Goal: Information Seeking & Learning: Learn about a topic

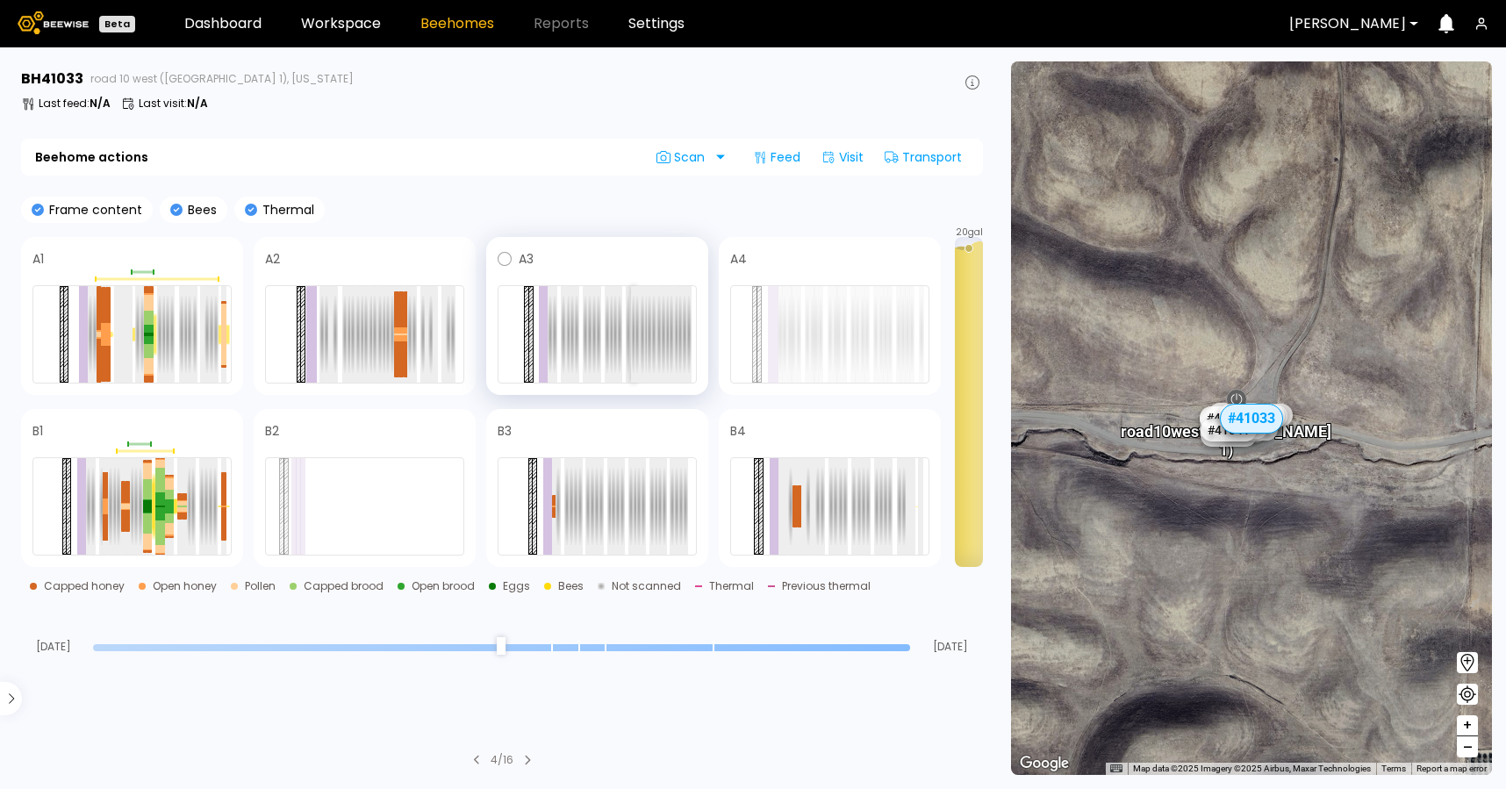
click at [633, 327] on div at bounding box center [633, 334] width 5 height 97
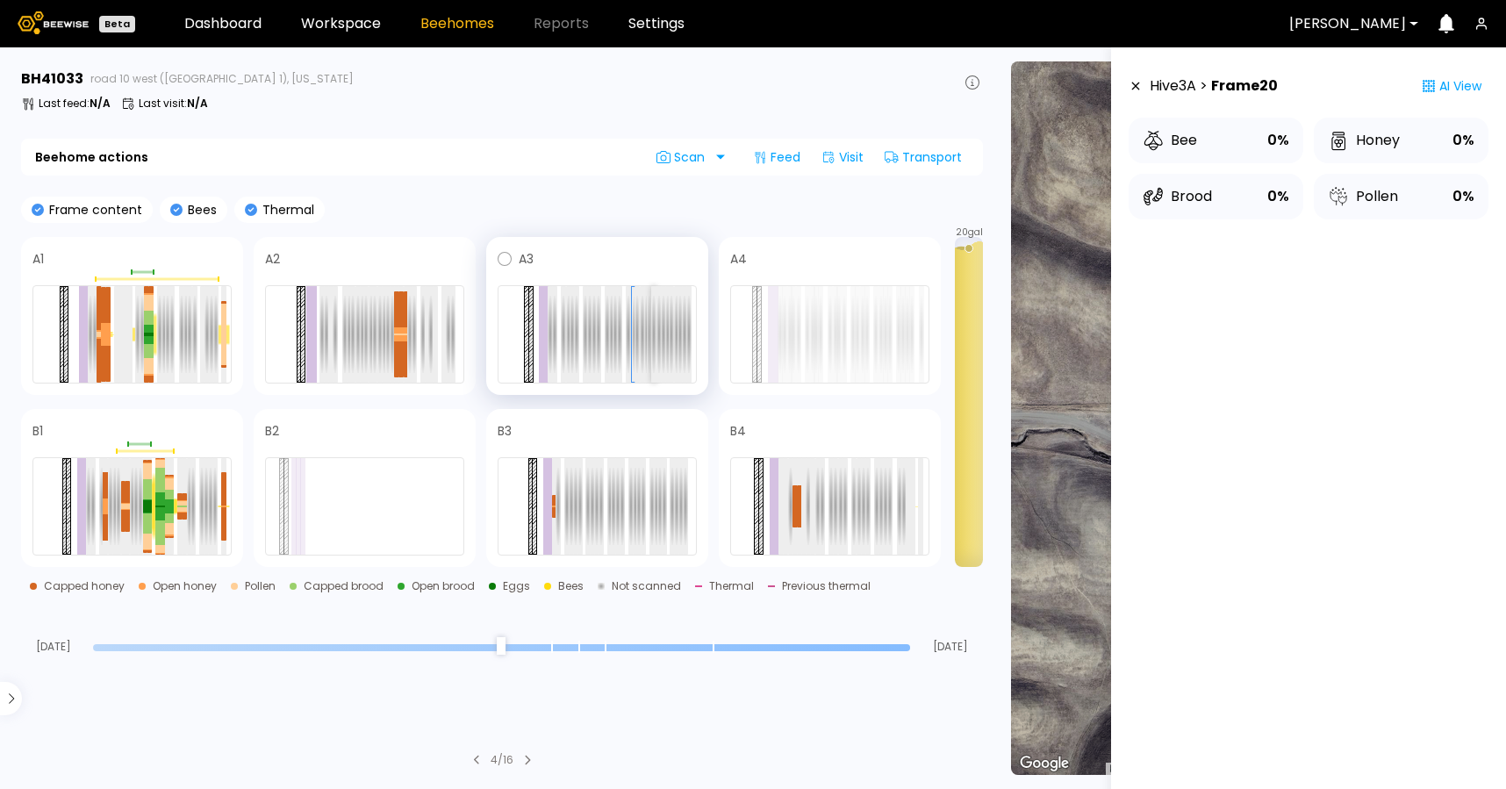
click at [654, 332] on div at bounding box center [653, 334] width 5 height 97
click at [400, 342] on div at bounding box center [400, 359] width 5 height 36
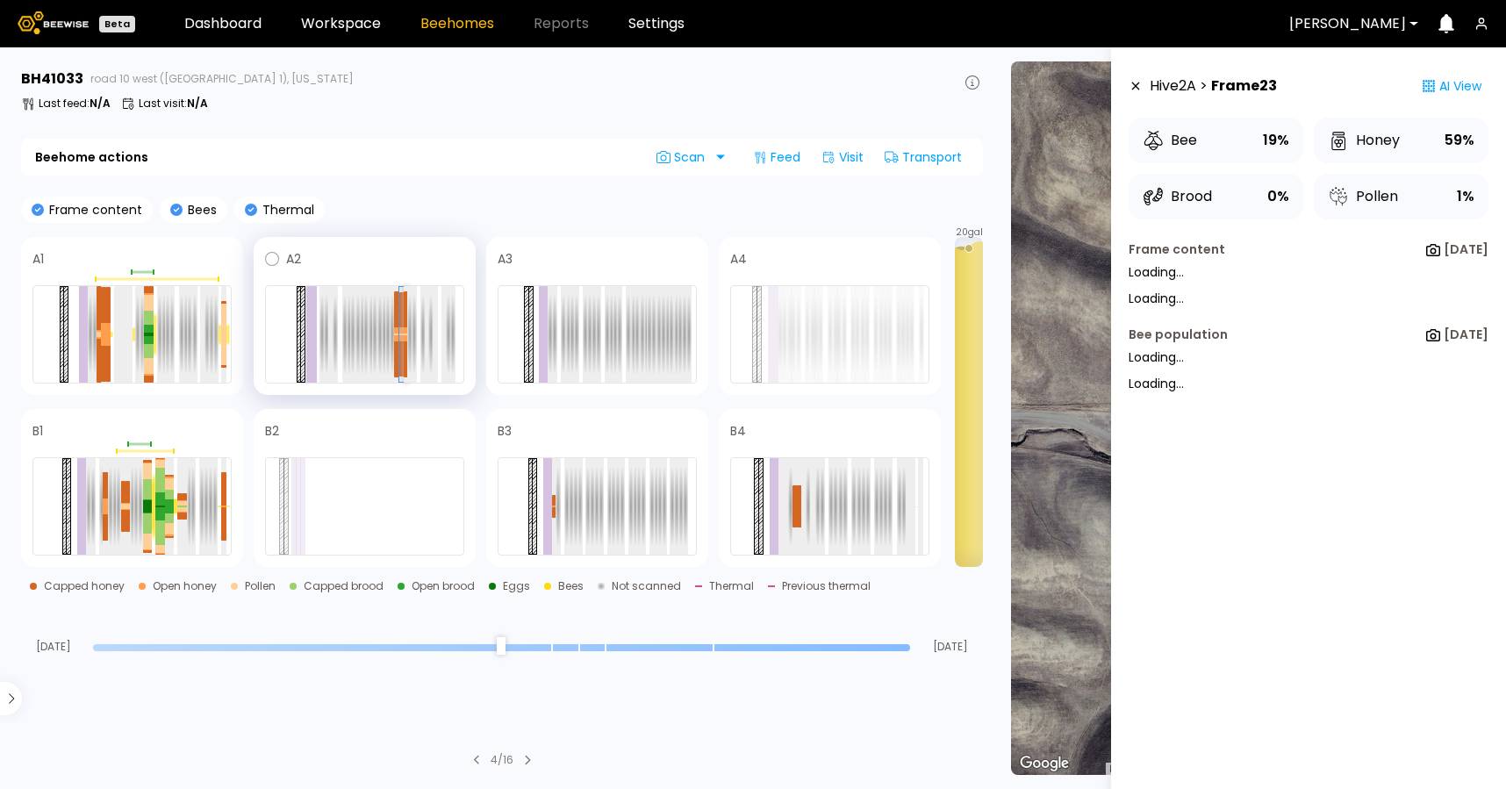
click at [404, 342] on div at bounding box center [406, 359] width 5 height 36
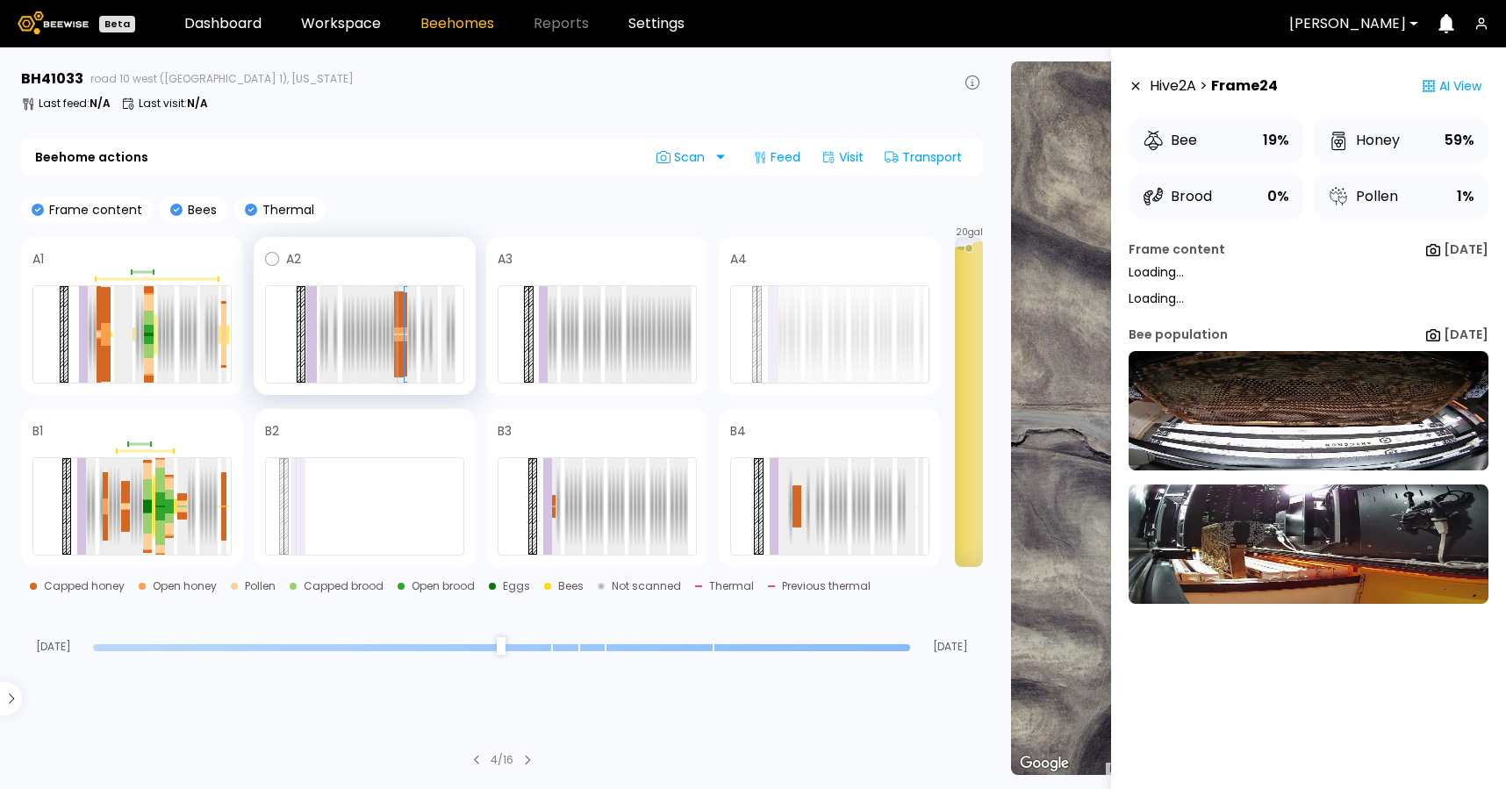
click at [400, 342] on div at bounding box center [400, 359] width 5 height 36
click at [390, 343] on div at bounding box center [392, 334] width 5 height 97
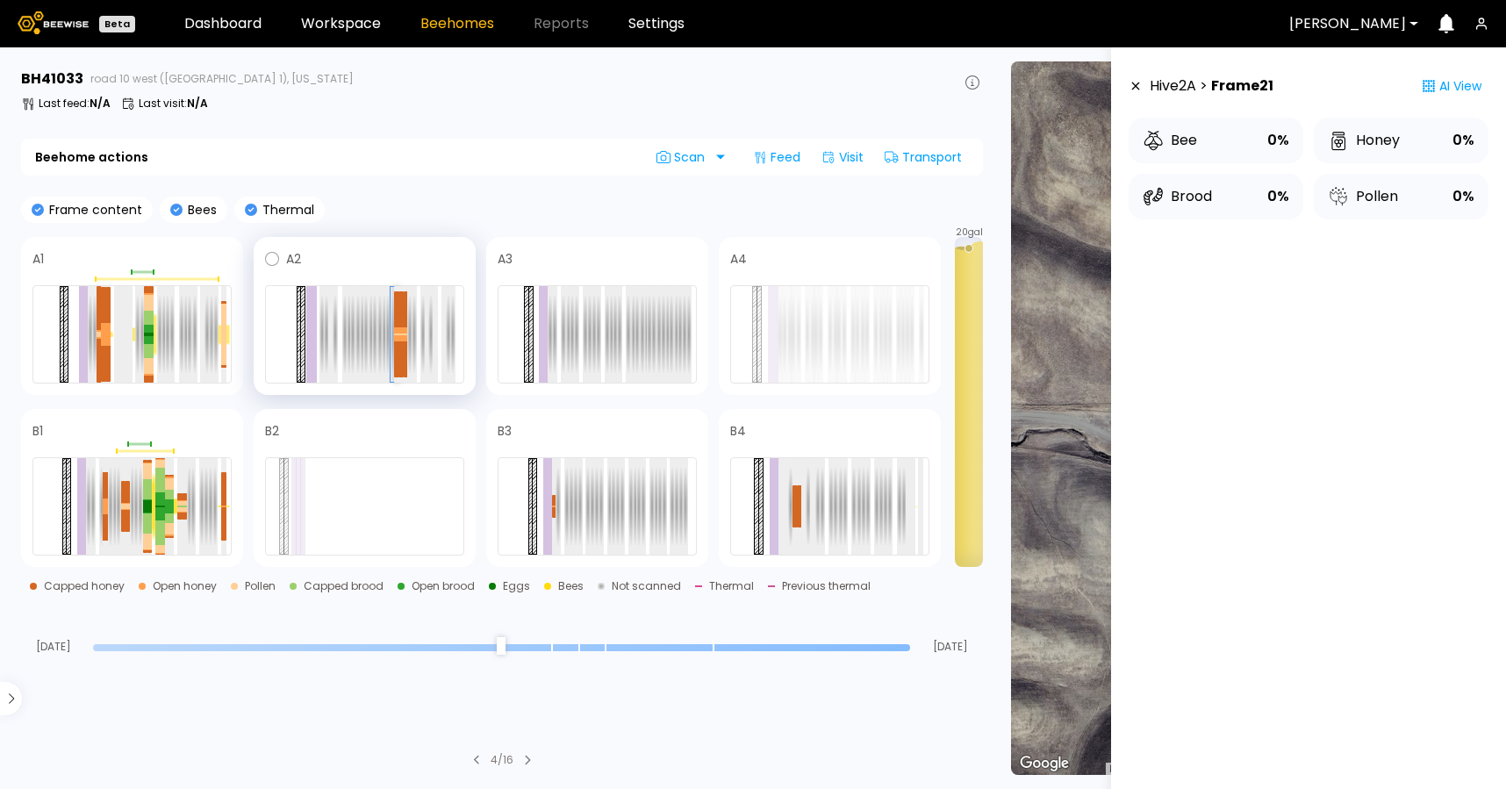
click at [396, 343] on div at bounding box center [396, 359] width 5 height 36
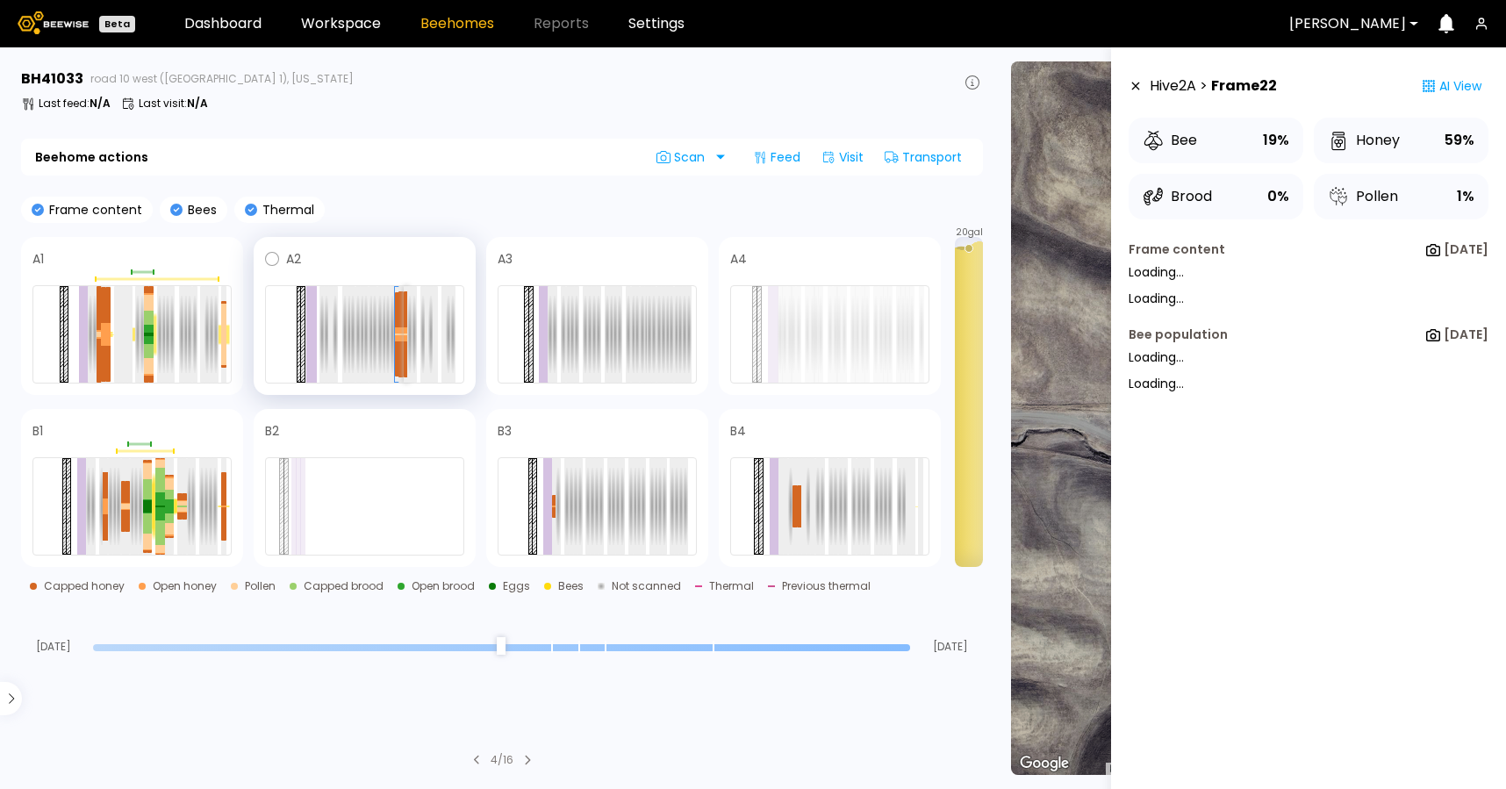
click at [404, 343] on div at bounding box center [406, 359] width 5 height 36
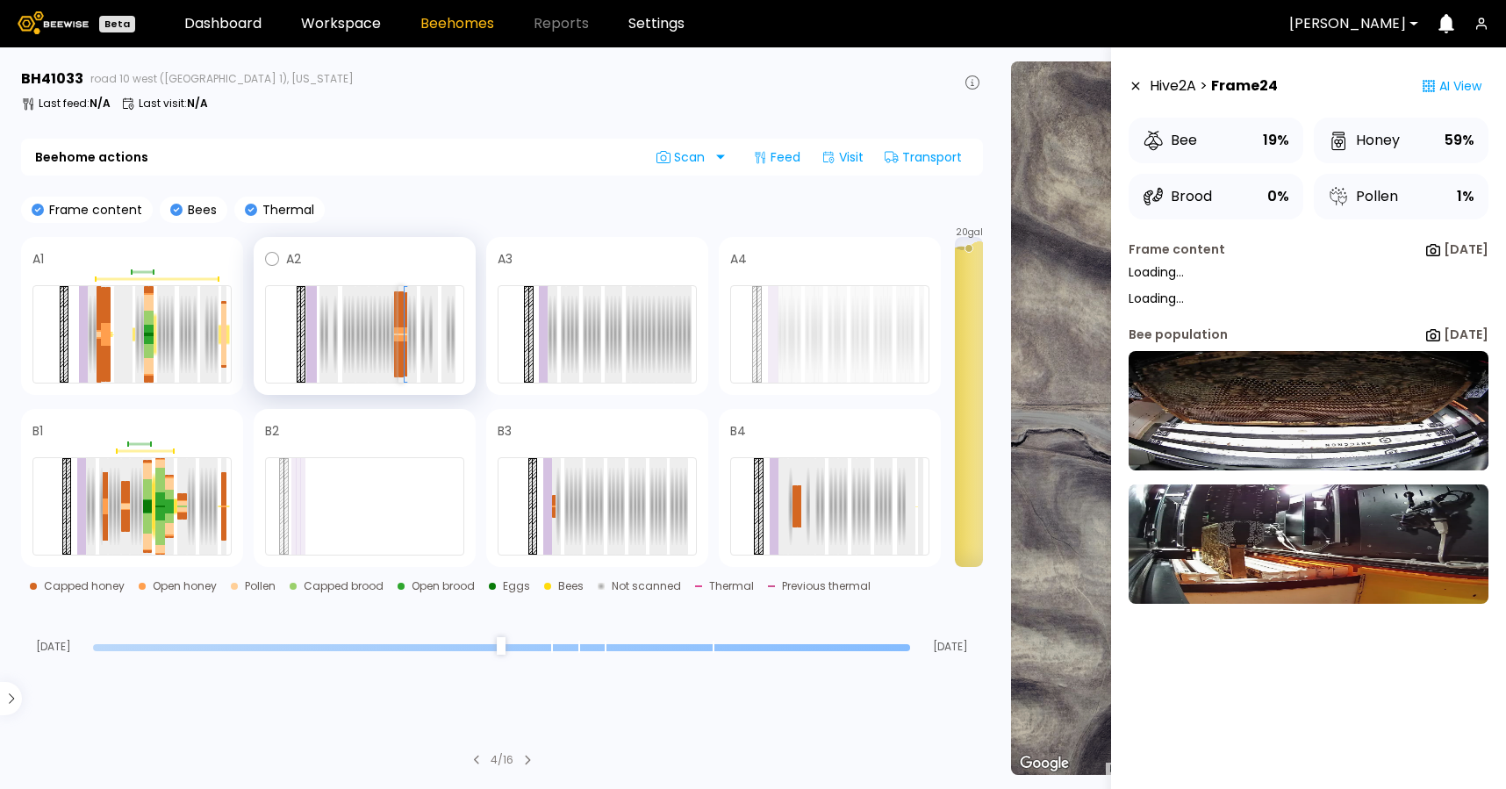
click at [400, 343] on div at bounding box center [400, 359] width 5 height 36
click at [160, 496] on div at bounding box center [162, 498] width 5 height 13
click at [156, 495] on div at bounding box center [157, 498] width 5 height 13
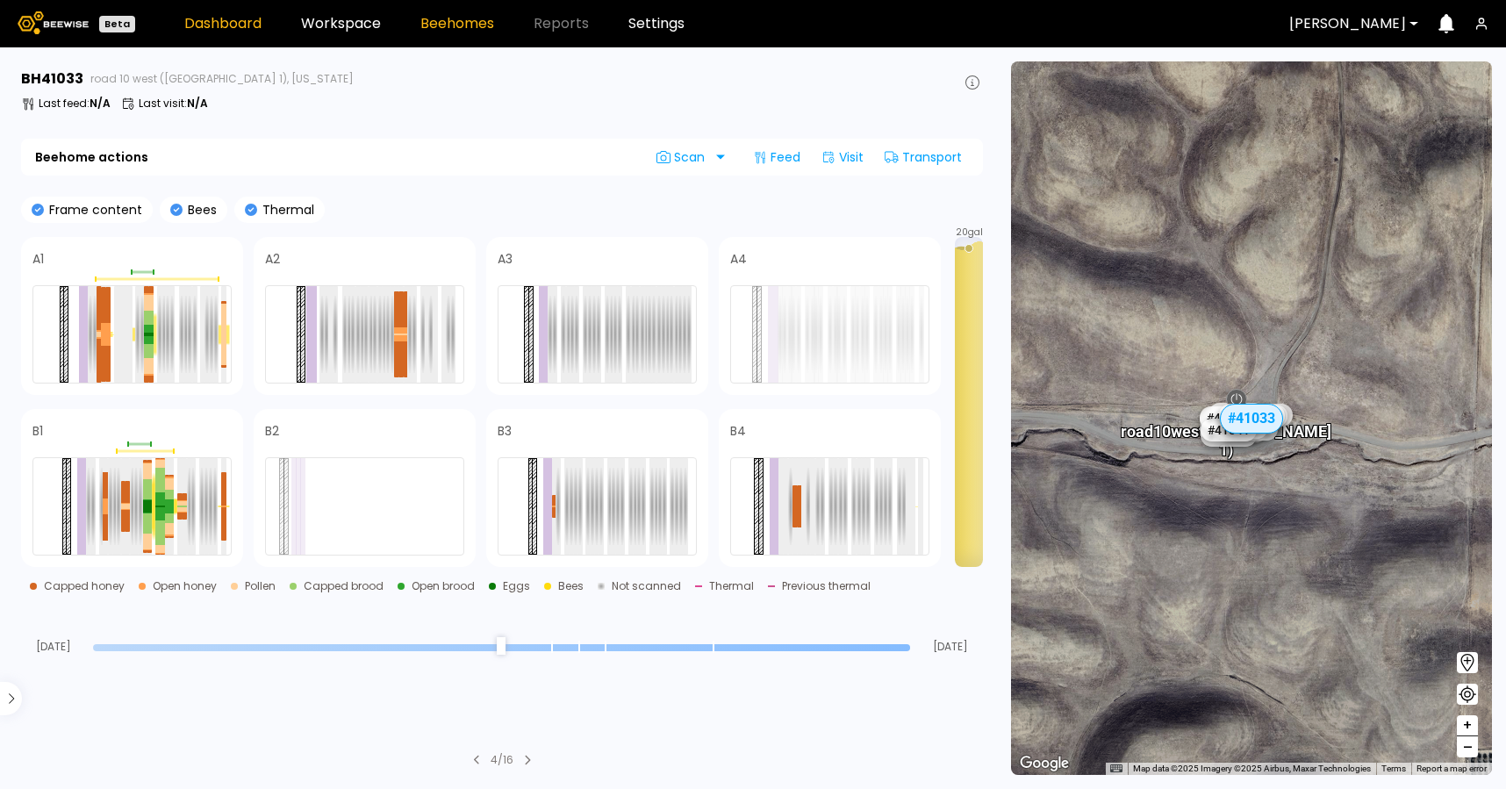
click at [240, 17] on link "Dashboard" at bounding box center [222, 24] width 77 height 14
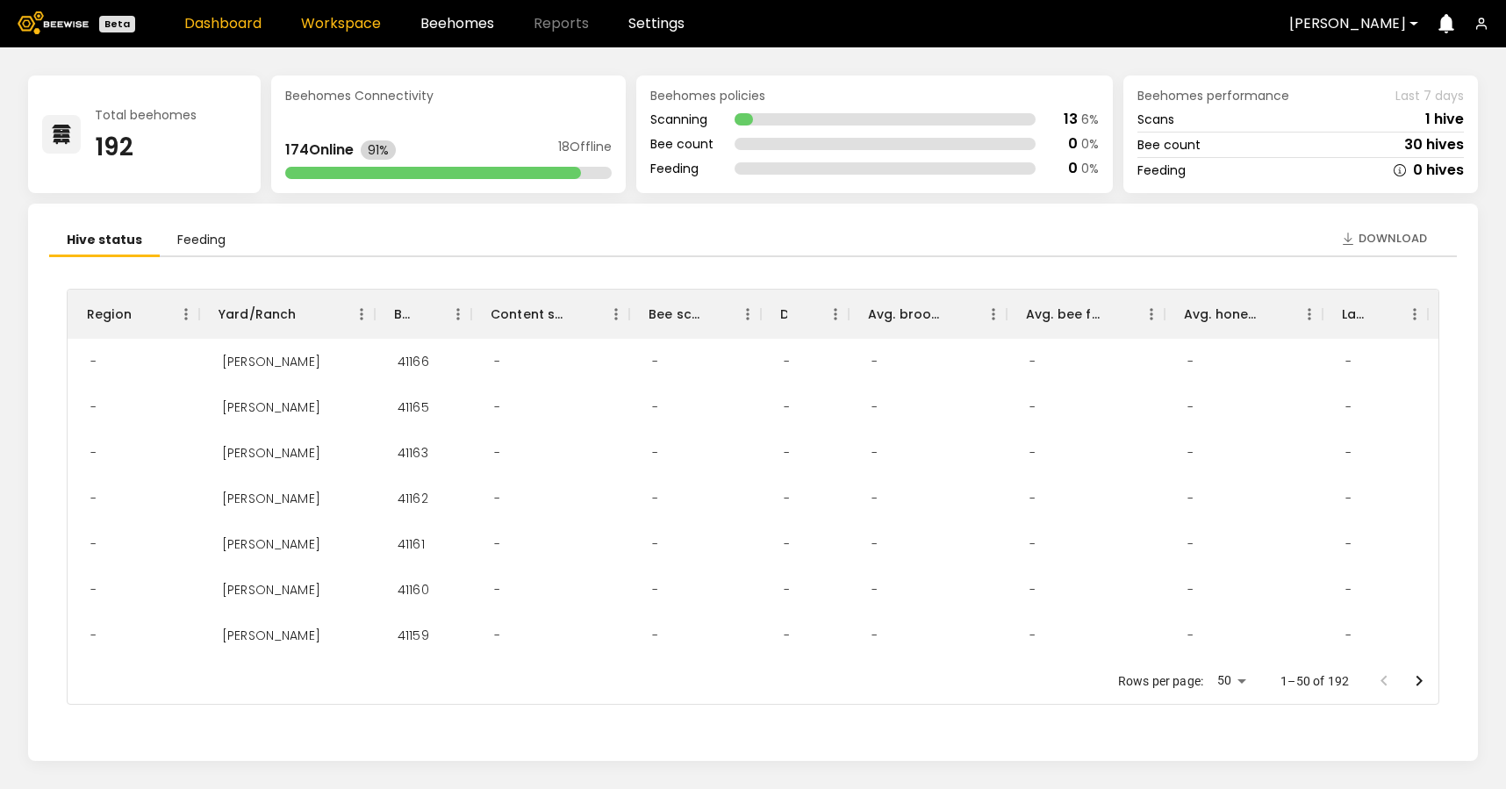
click at [307, 19] on link "Workspace" at bounding box center [341, 24] width 80 height 14
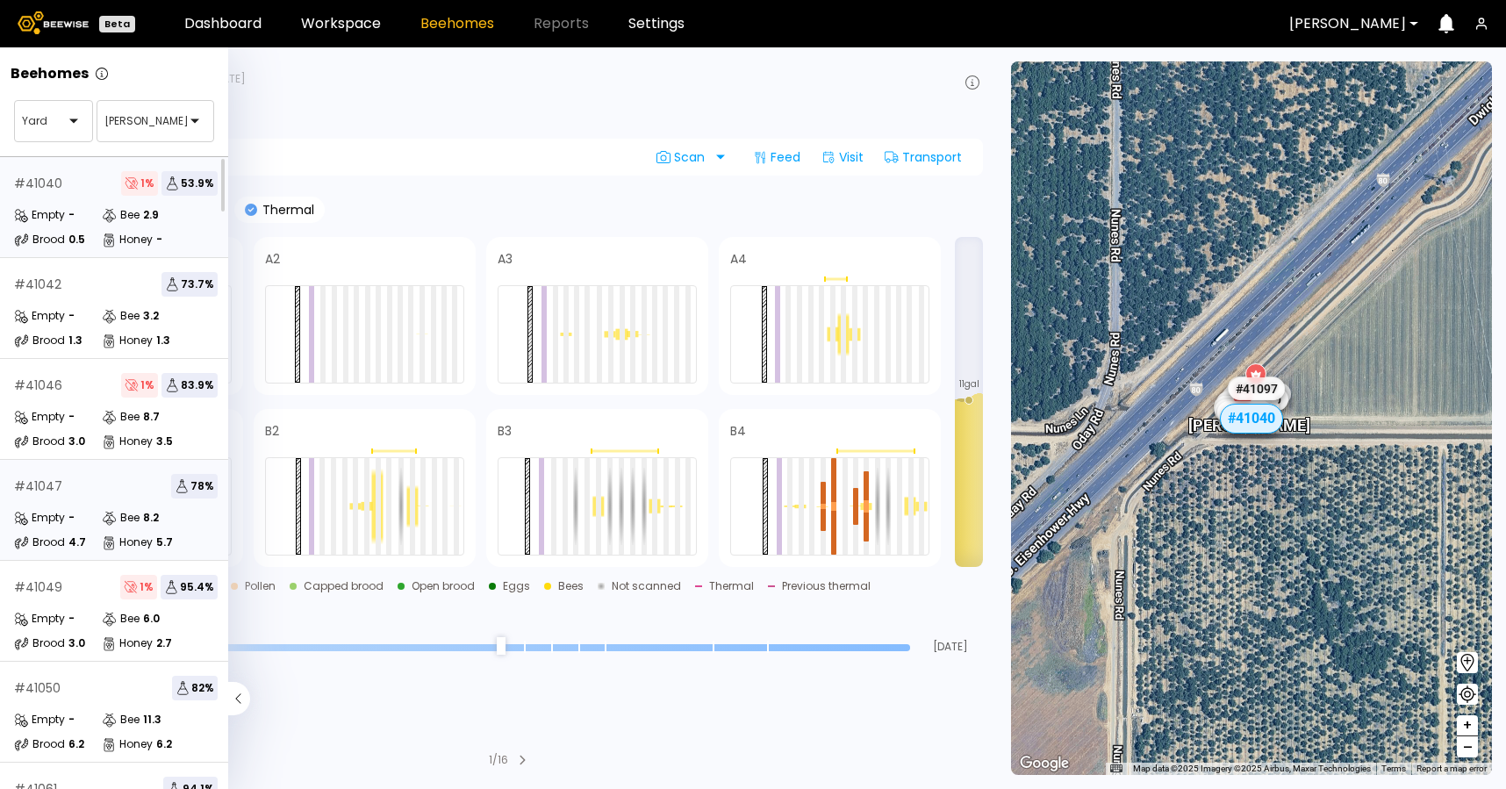
click at [90, 492] on div "# 41047 78 %" at bounding box center [116, 486] width 204 height 25
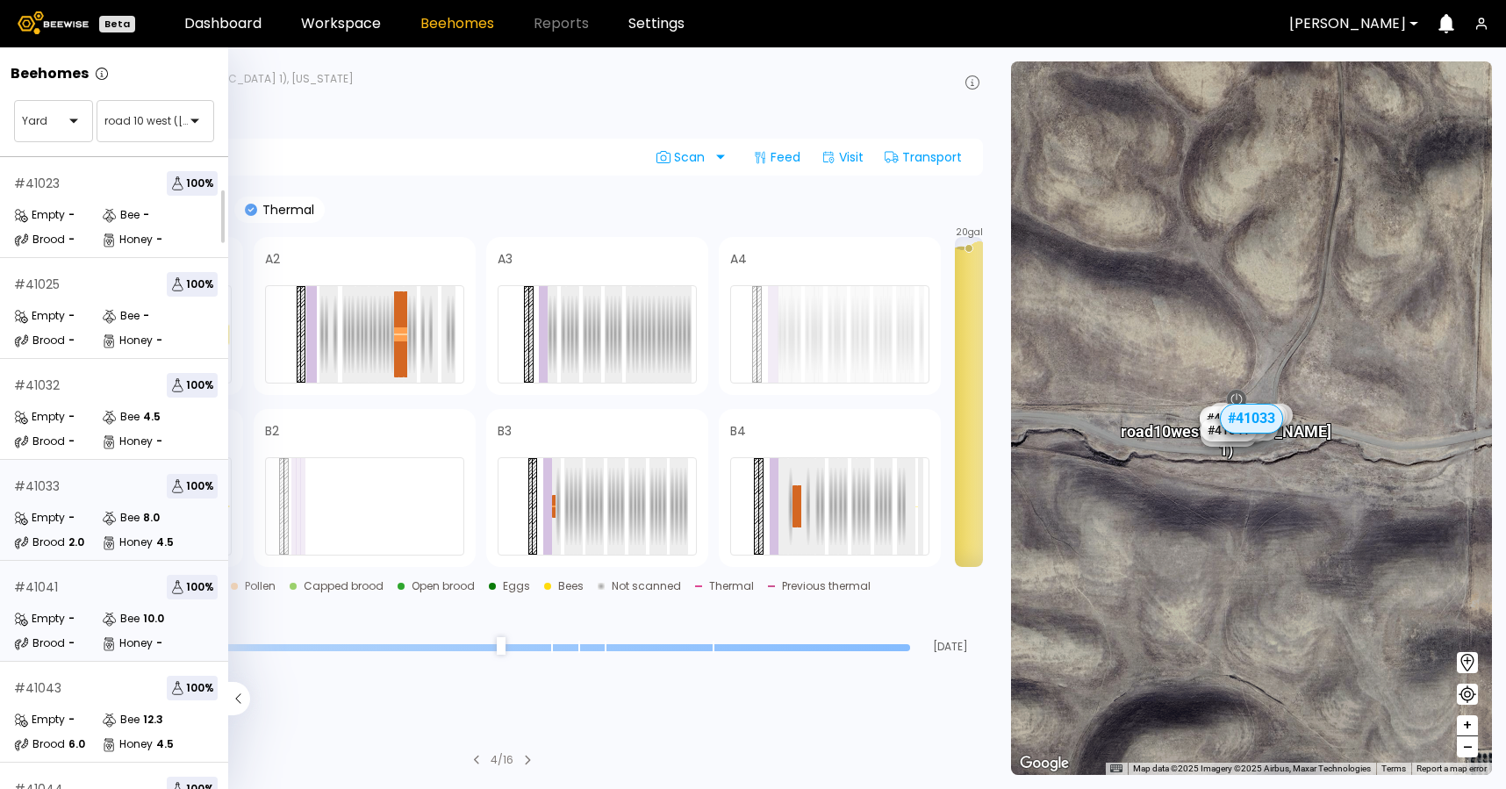
scroll to position [83, 0]
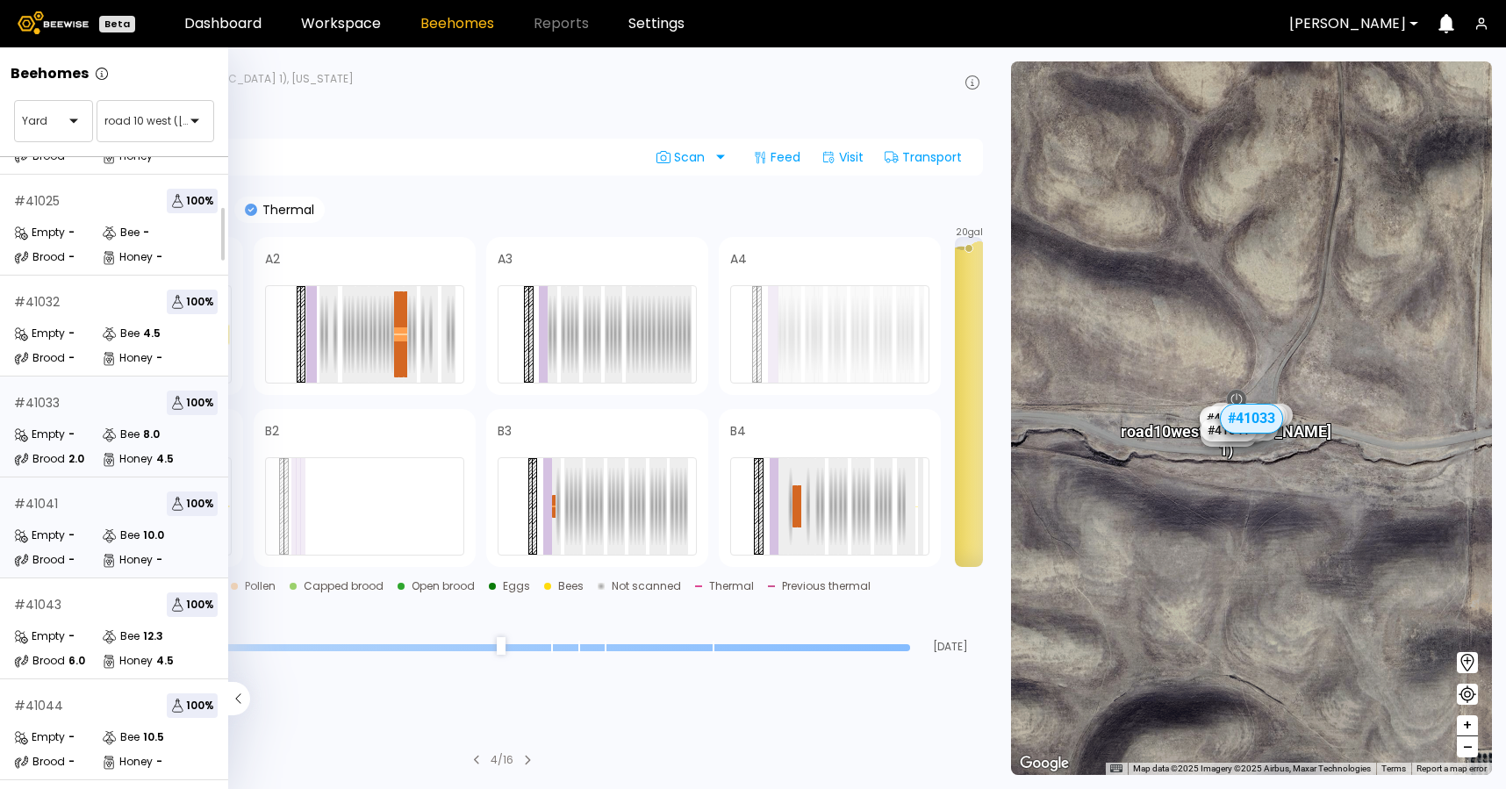
click at [114, 513] on div "# 41041 100 %" at bounding box center [116, 504] width 204 height 25
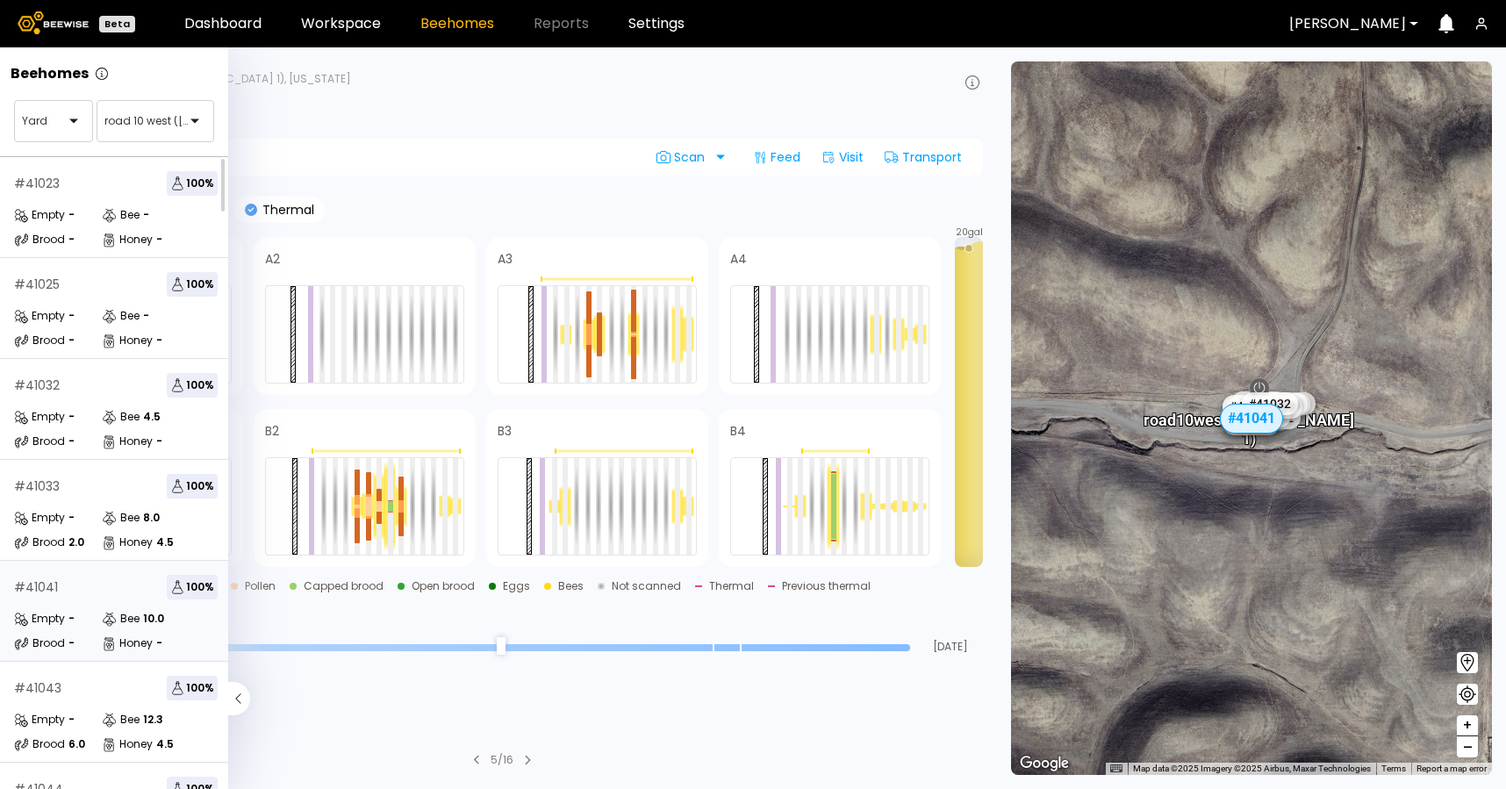
click at [110, 616] on icon at bounding box center [113, 619] width 6 height 6
click at [52, 705] on div "# 41043 100 % Empty - Bee 12.3 Brood 6.0 Honey 4.5" at bounding box center [116, 712] width 232 height 101
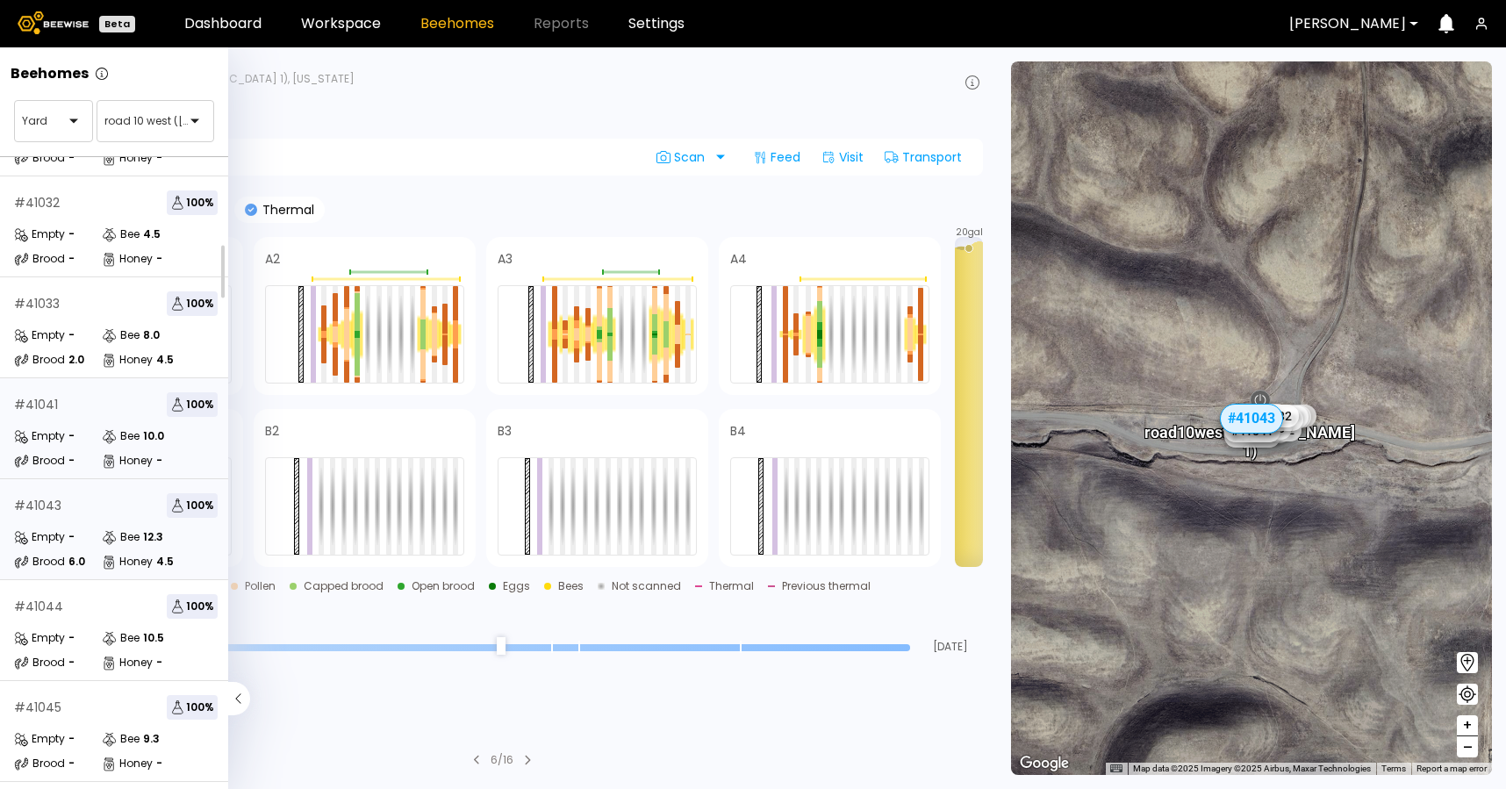
scroll to position [197, 0]
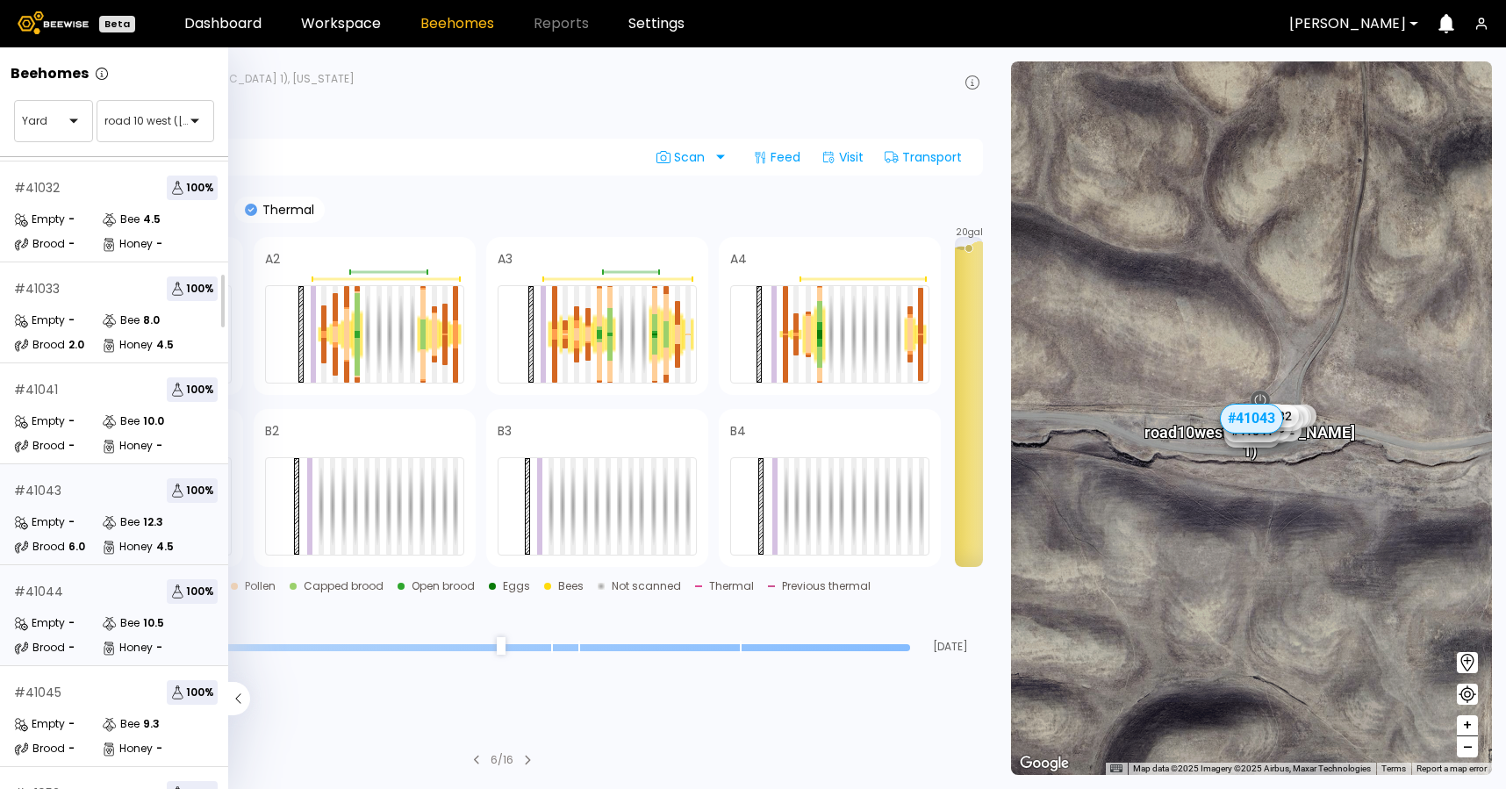
click at [126, 620] on div "Bee" at bounding box center [121, 623] width 38 height 18
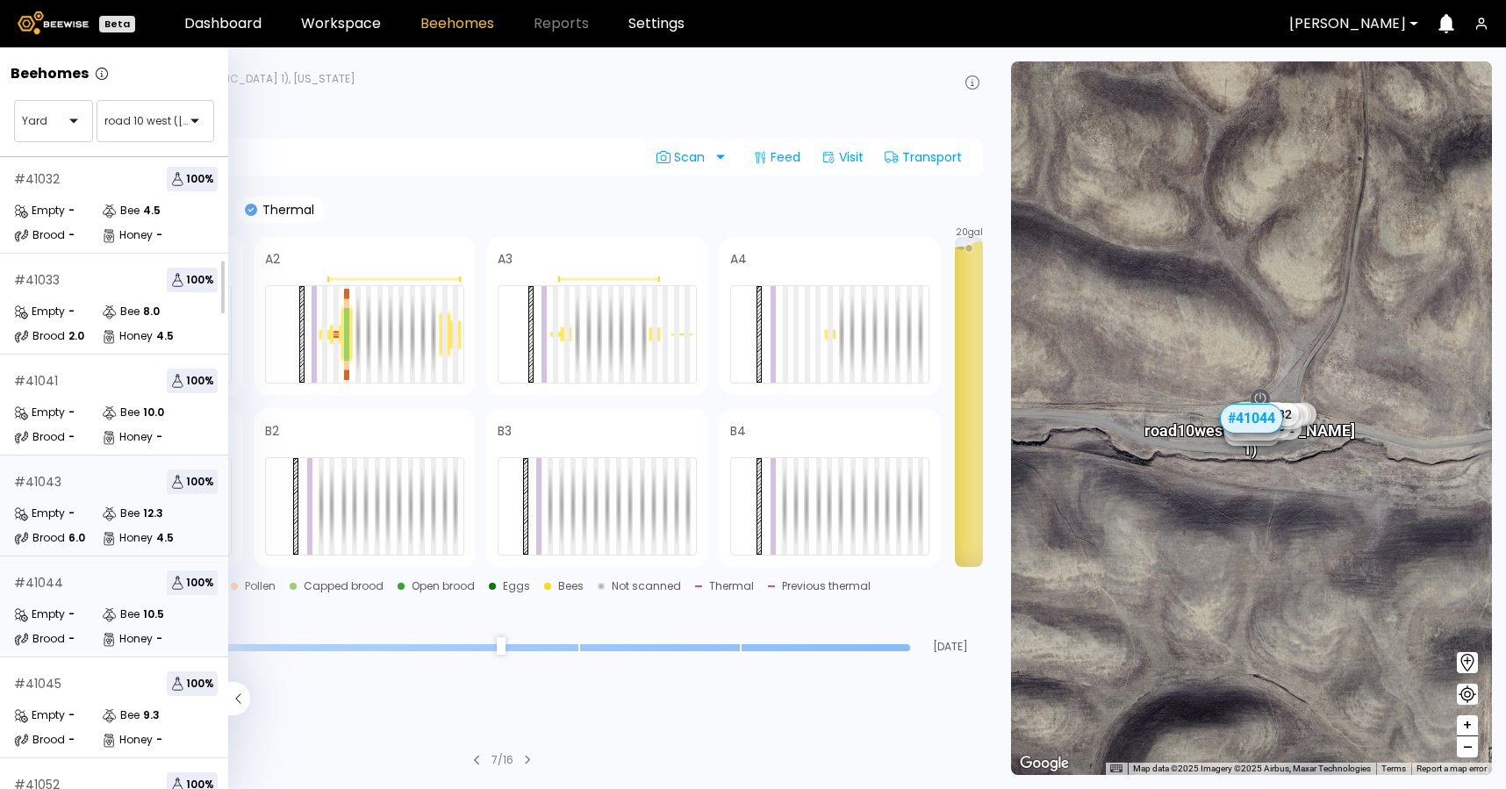
scroll to position [226, 0]
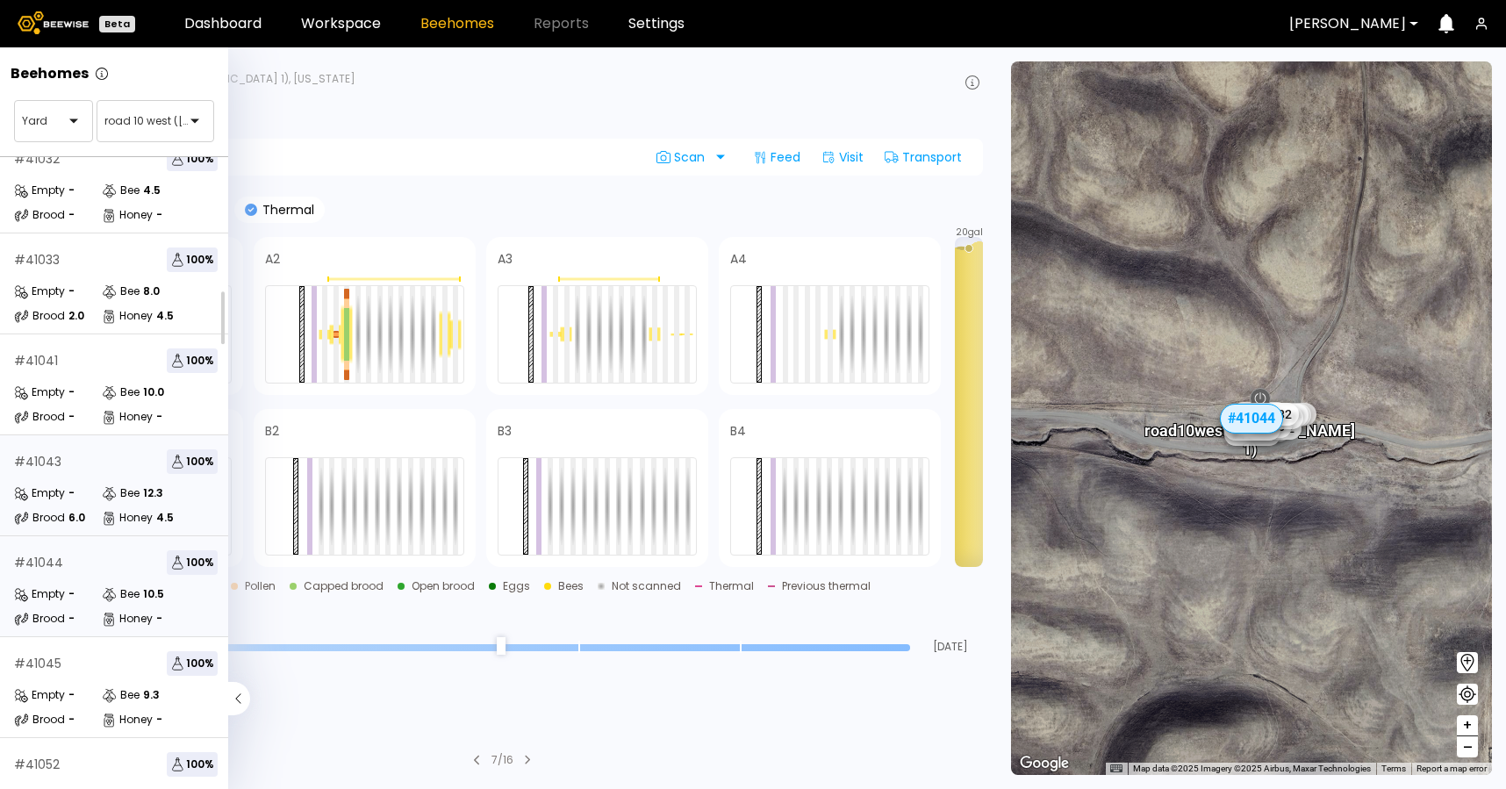
click at [100, 479] on div "# 41043 100 % Empty - Bee 12.3 Brood 6.0 Honey 4.5" at bounding box center [116, 485] width 232 height 101
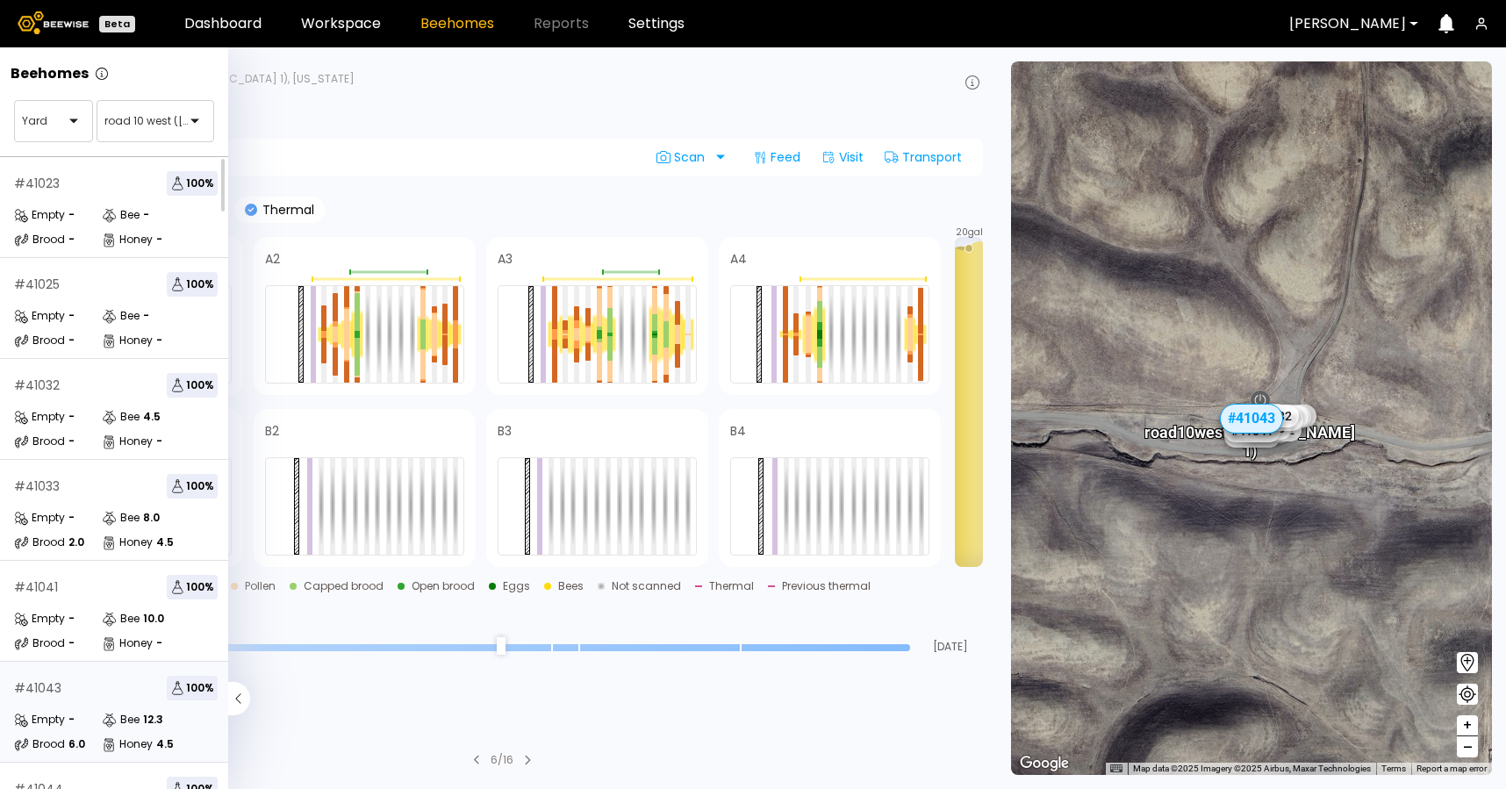
click at [50, 687] on div "# 41043" at bounding box center [37, 688] width 47 height 12
click at [83, 722] on div "Empty -" at bounding box center [58, 720] width 88 height 18
click at [131, 719] on div "Bee" at bounding box center [121, 720] width 38 height 18
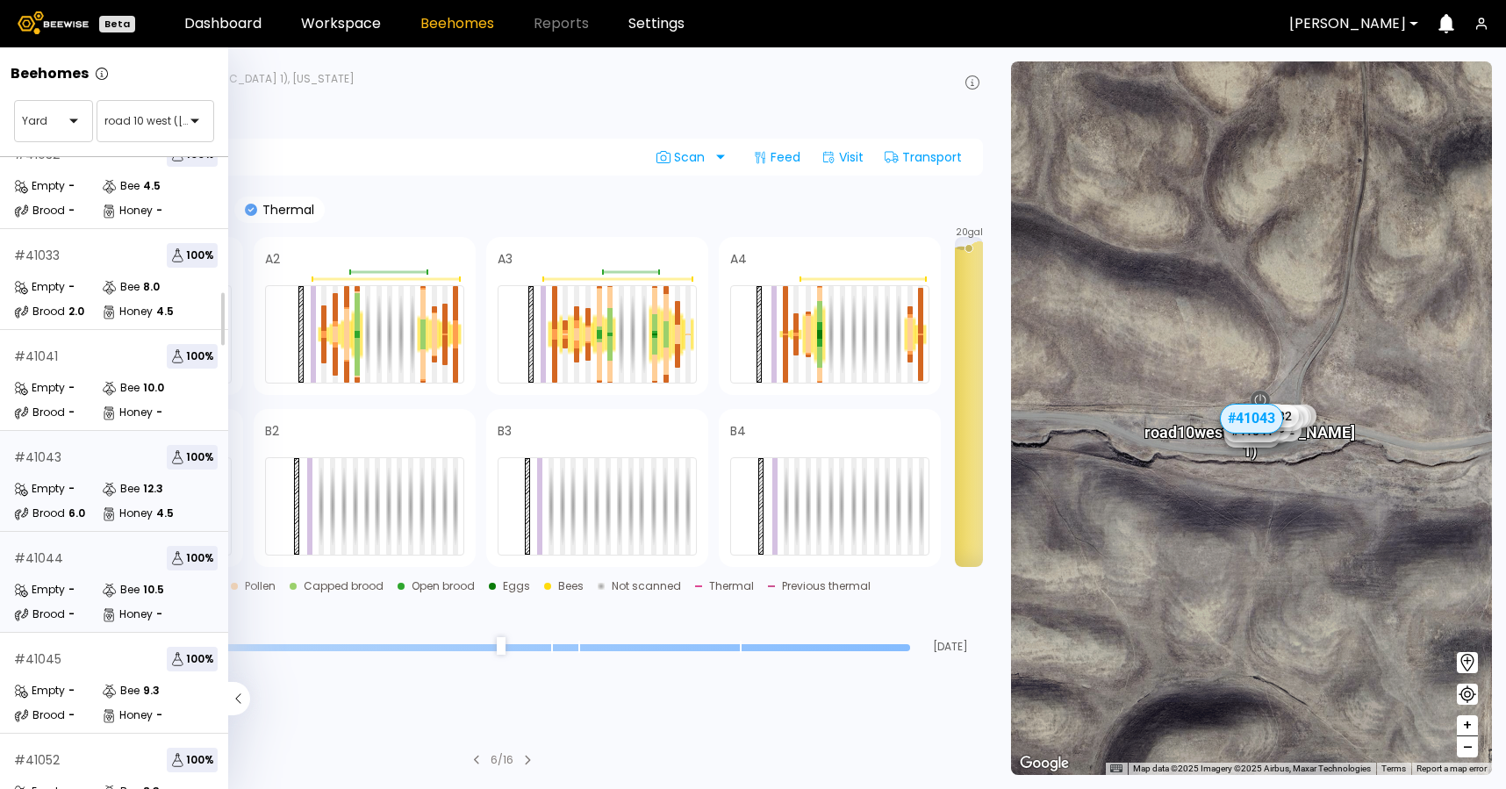
scroll to position [233, 0]
click at [96, 693] on div "Empty -" at bounding box center [58, 688] width 88 height 18
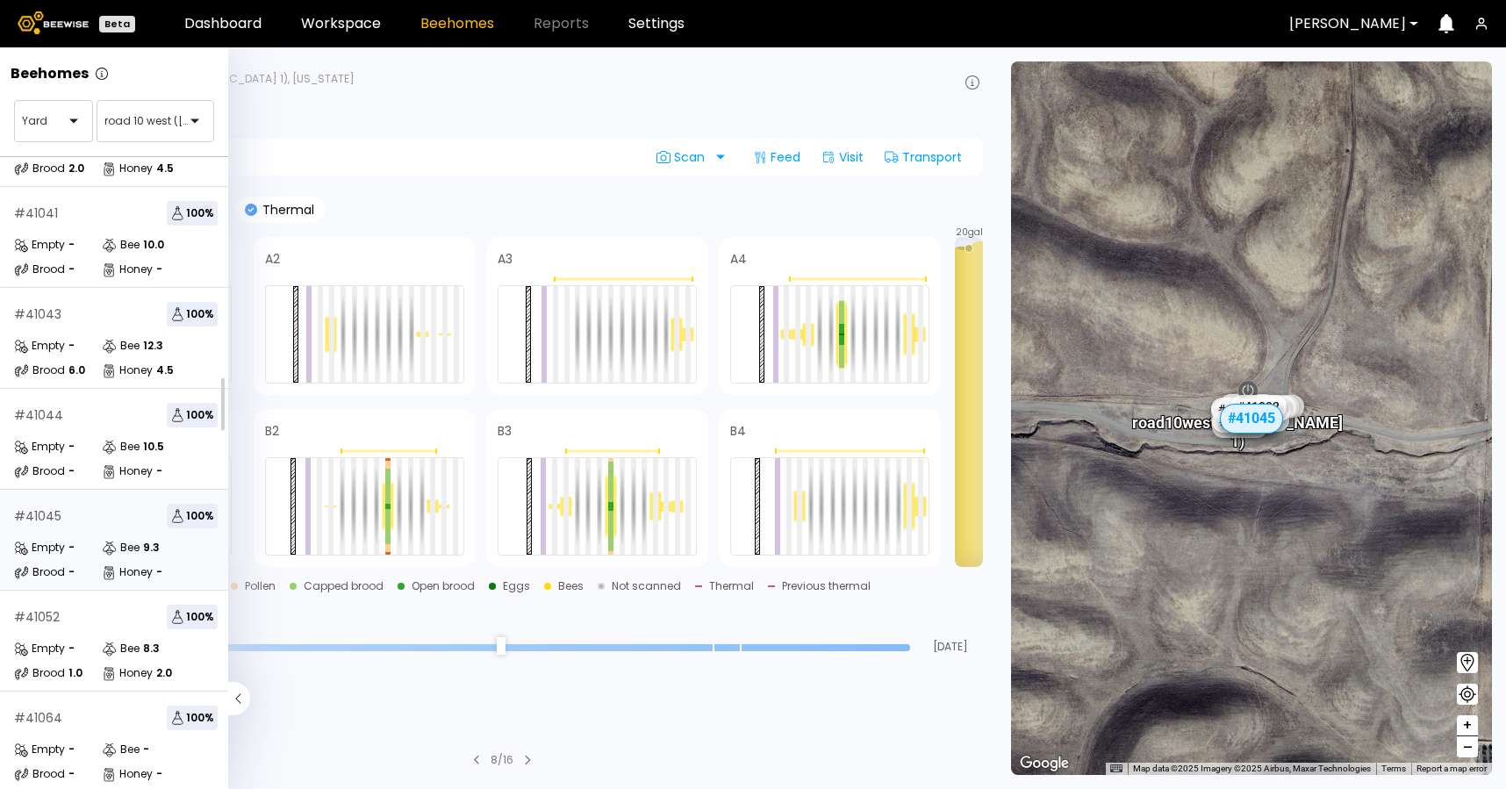
scroll to position [384, 0]
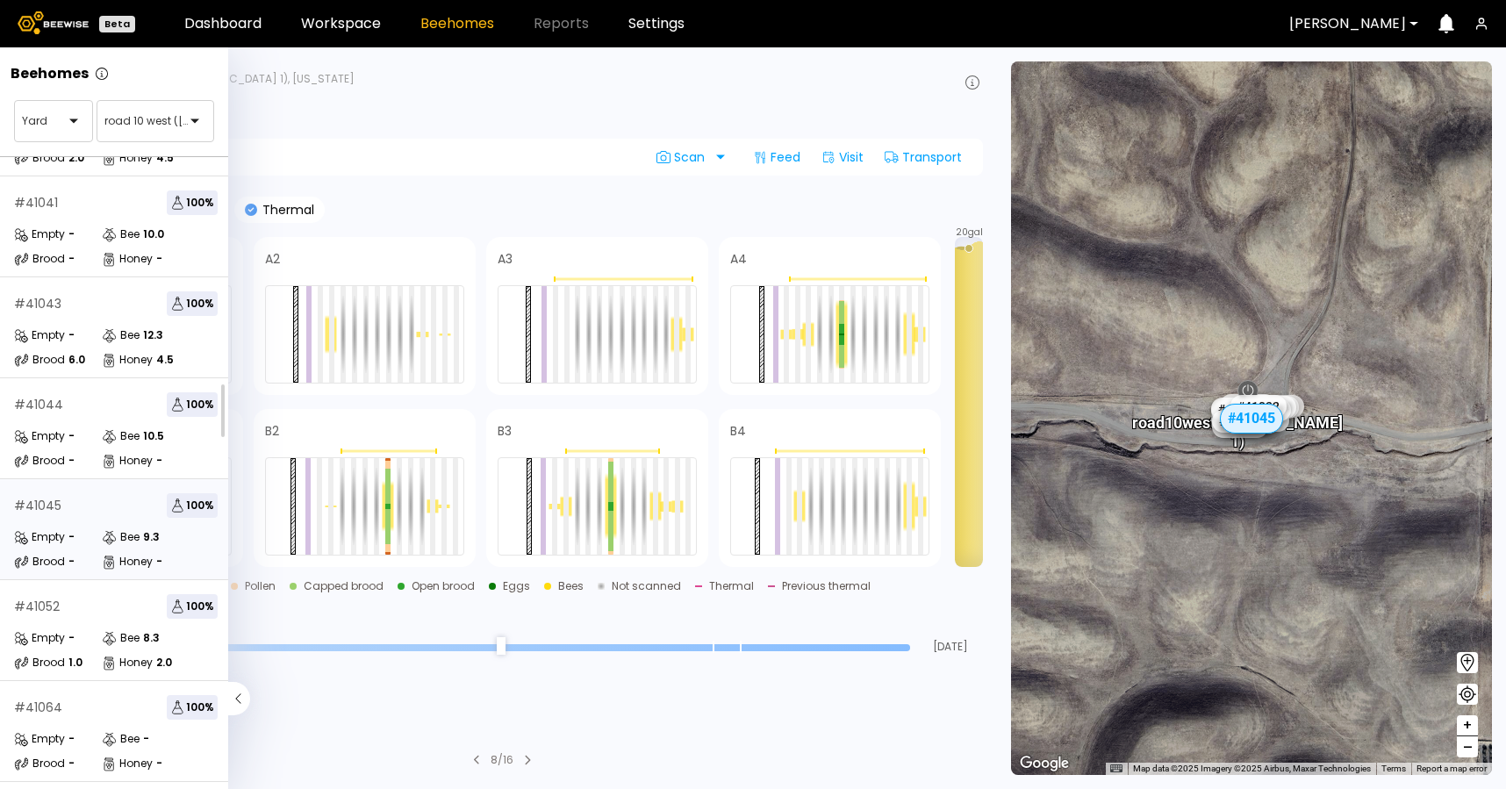
click at [90, 553] on div "Brood -" at bounding box center [58, 562] width 88 height 18
click at [90, 628] on div "# 41052 100 % Empty - Bee 8.3 Brood 1.0 Honey 2.0" at bounding box center [116, 630] width 232 height 101
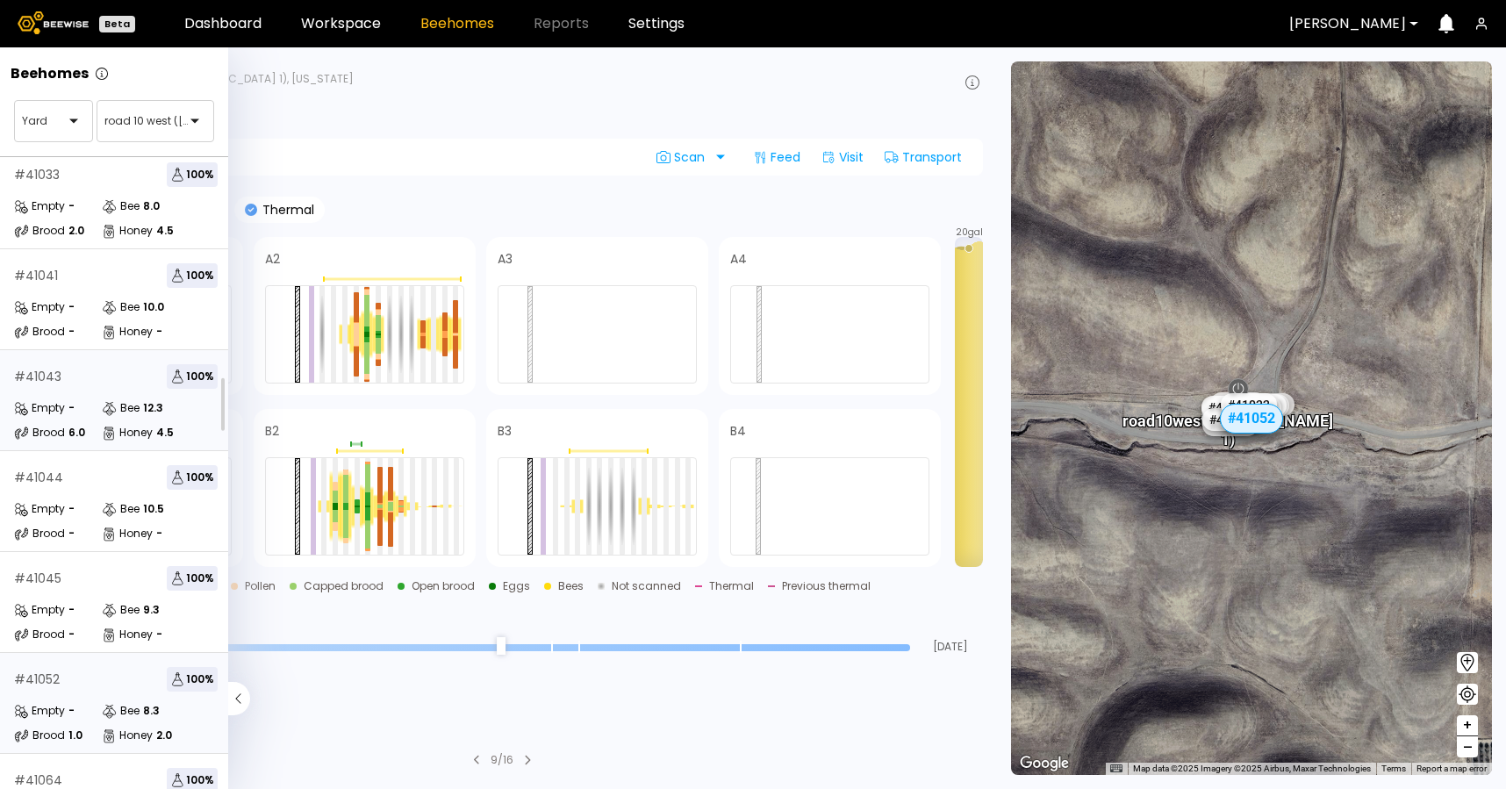
scroll to position [453, 0]
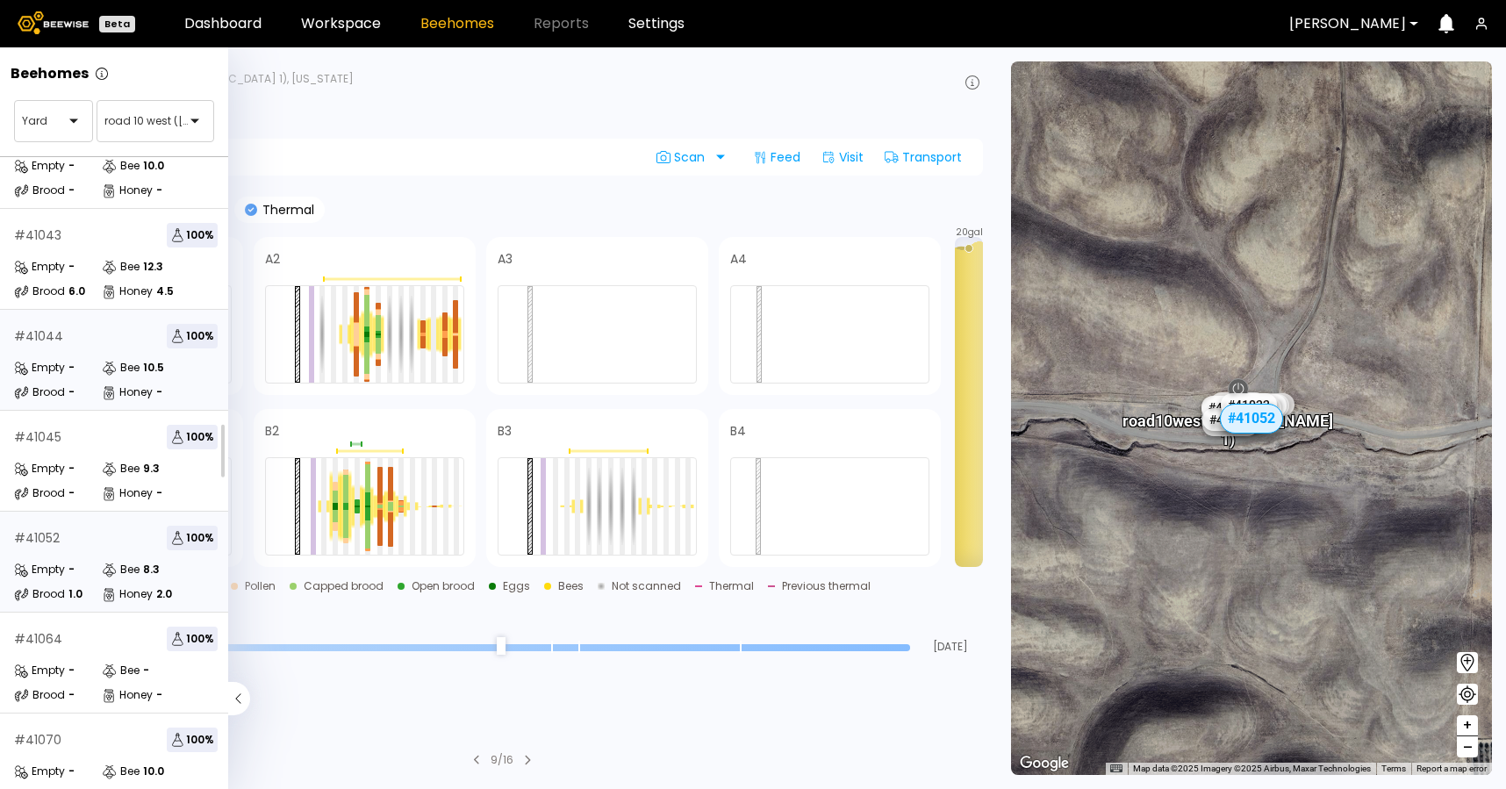
click at [108, 398] on icon at bounding box center [108, 394] width 9 height 9
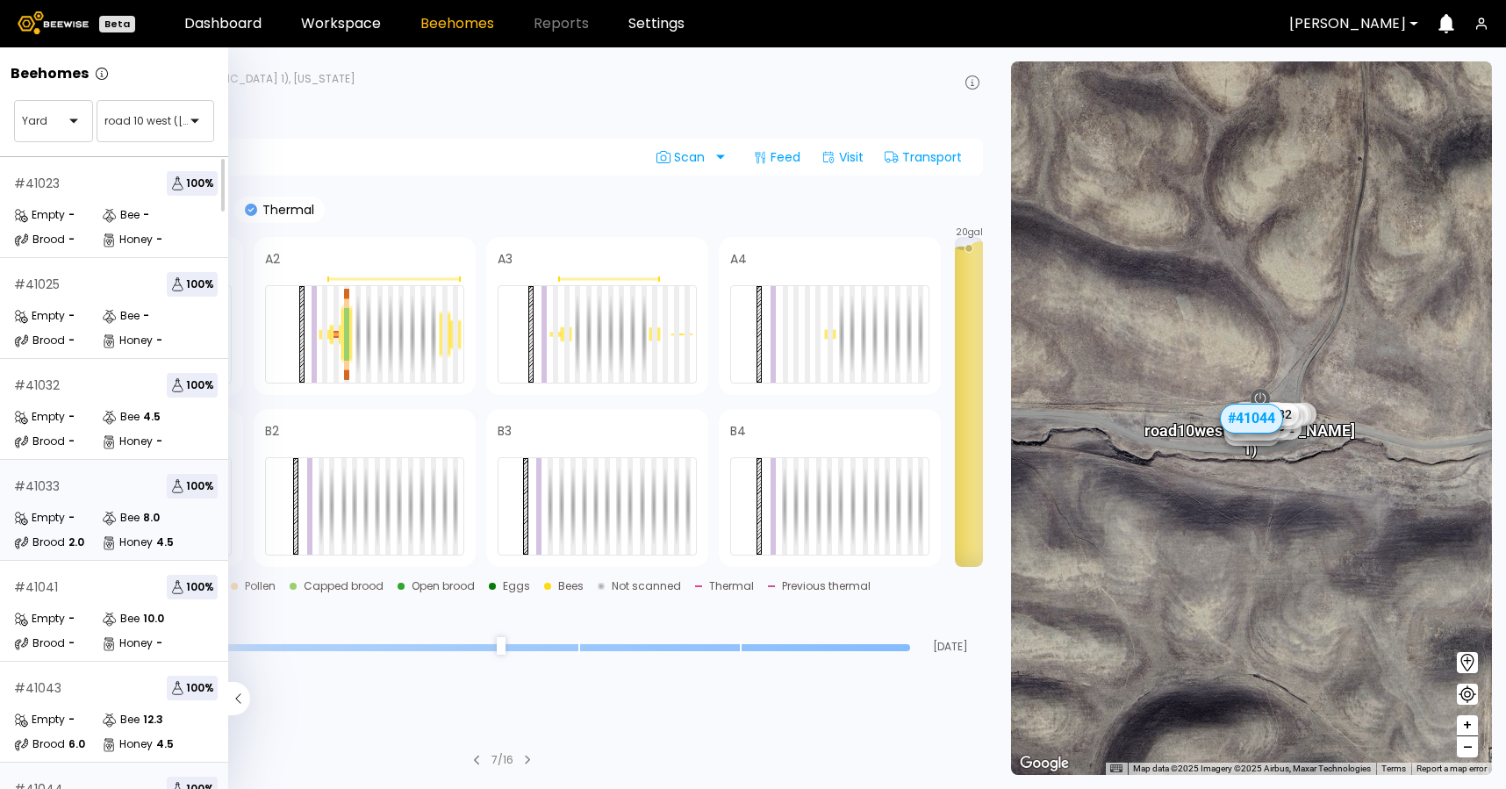
click at [98, 515] on div "Empty -" at bounding box center [58, 518] width 88 height 18
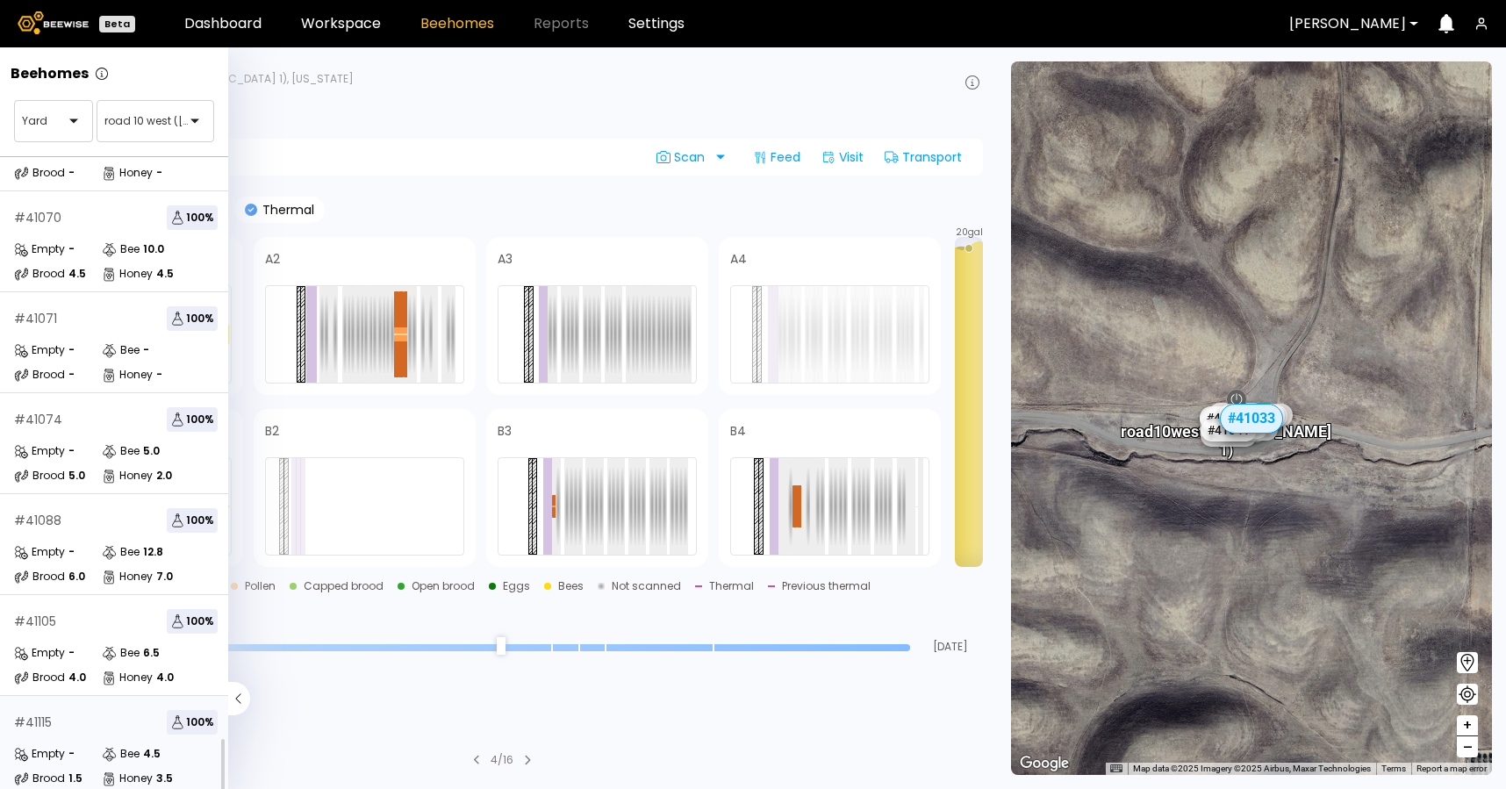
click at [61, 710] on div "# 41115 100 %" at bounding box center [116, 722] width 204 height 25
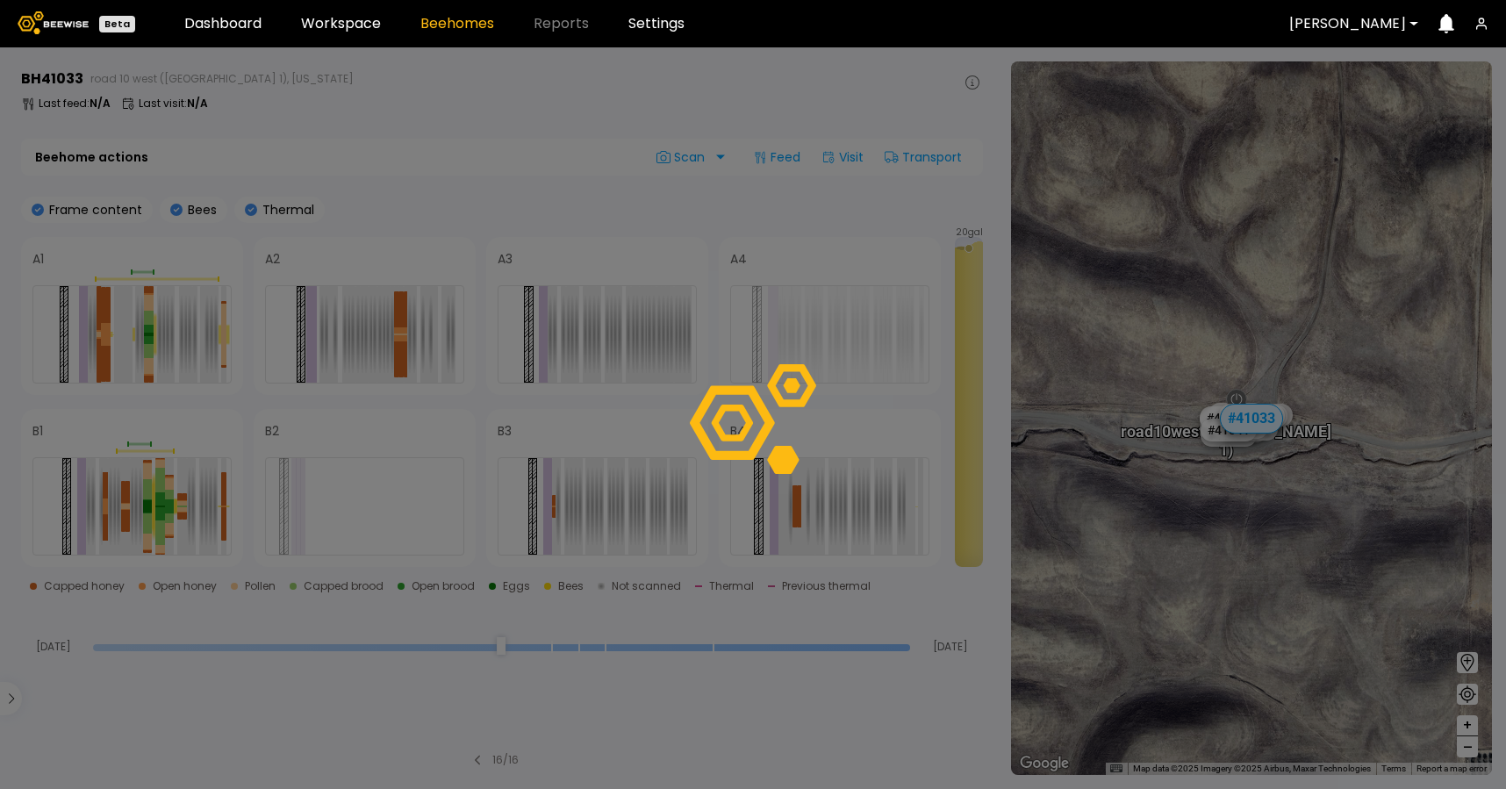
scroll to position [942, 0]
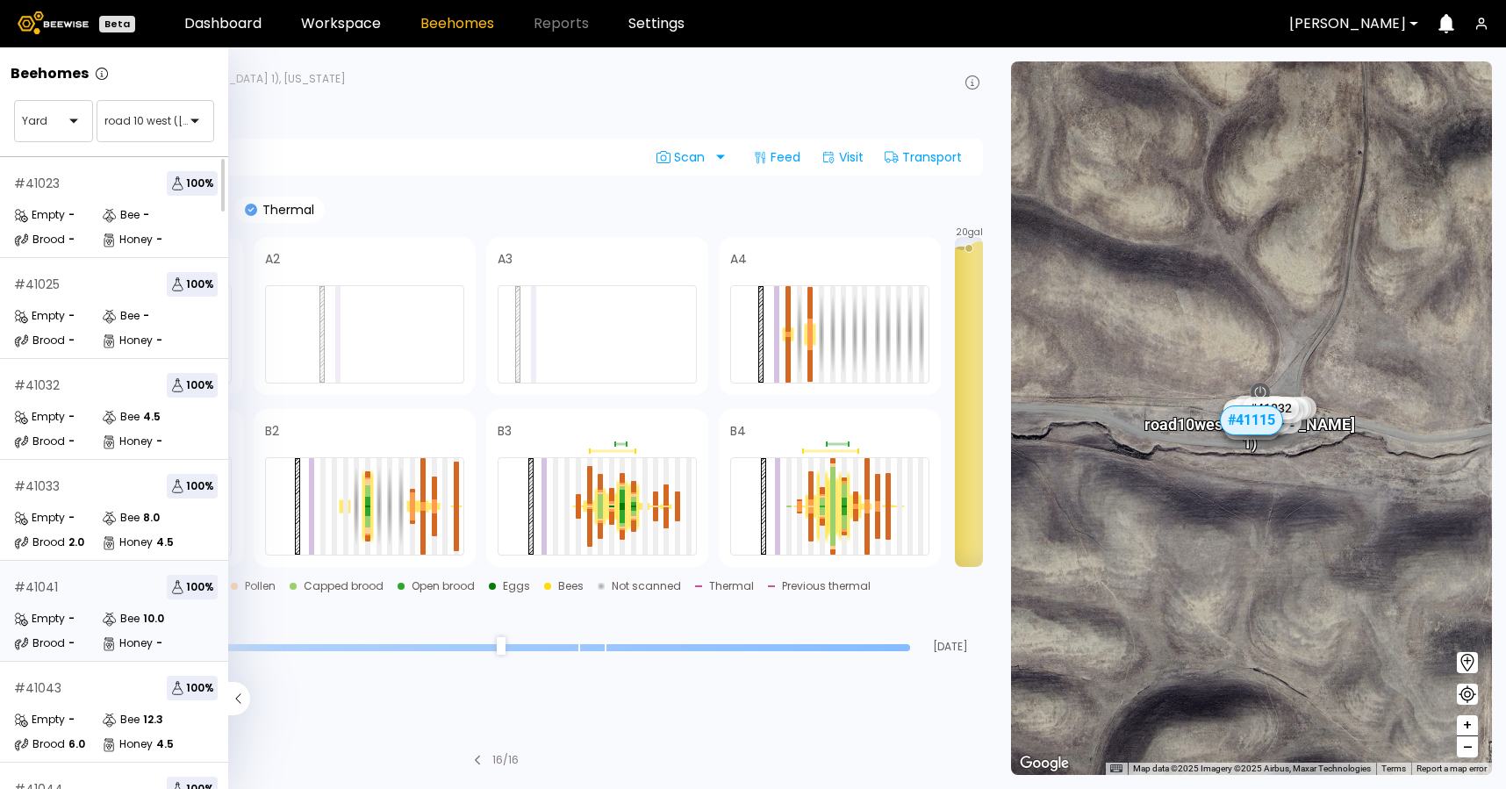
click at [91, 599] on div "# 41041 100 % Empty - Bee 10.0 Brood - Honey -" at bounding box center [116, 611] width 232 height 101
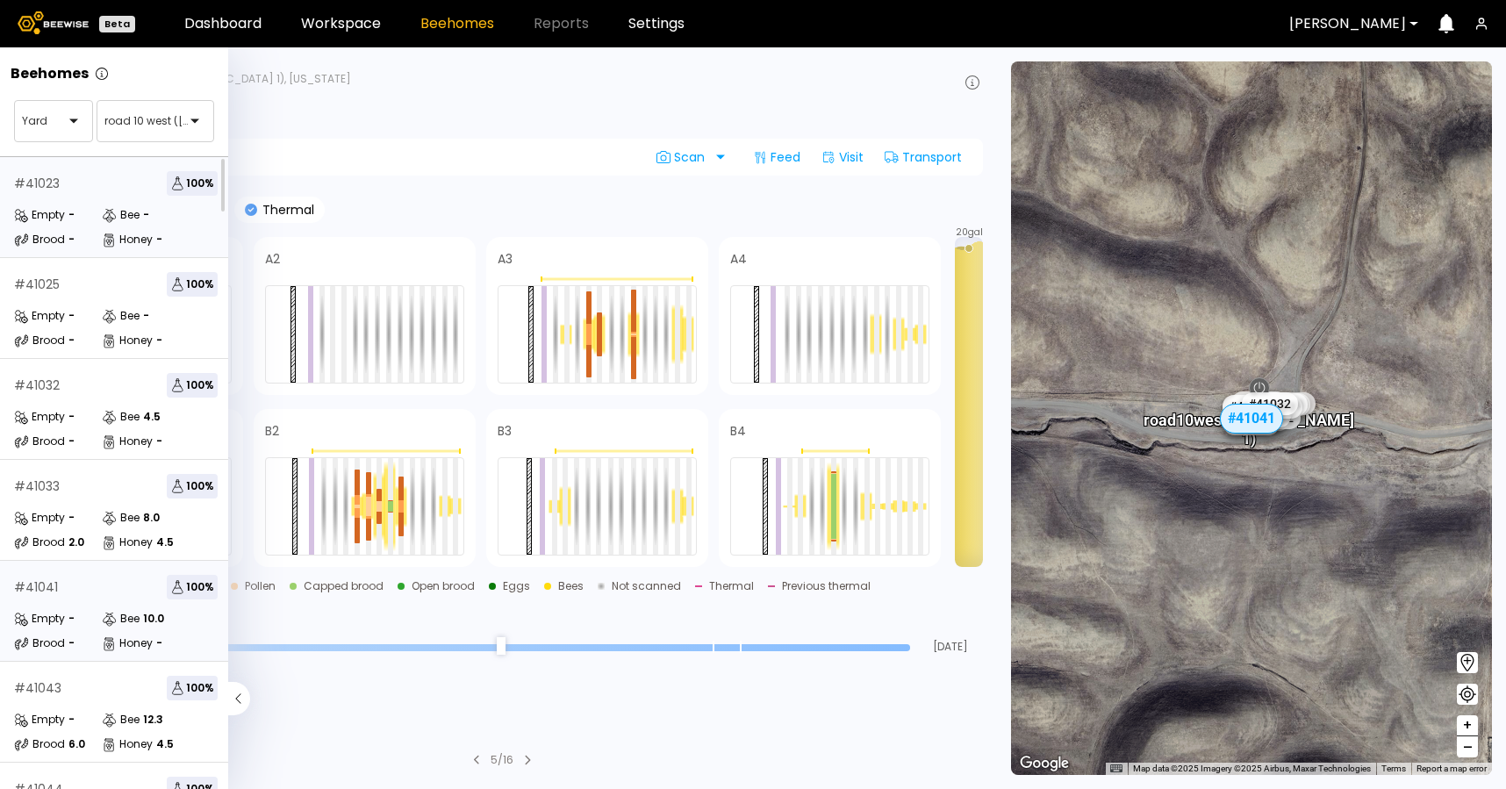
click at [118, 211] on div "Bee" at bounding box center [121, 215] width 38 height 18
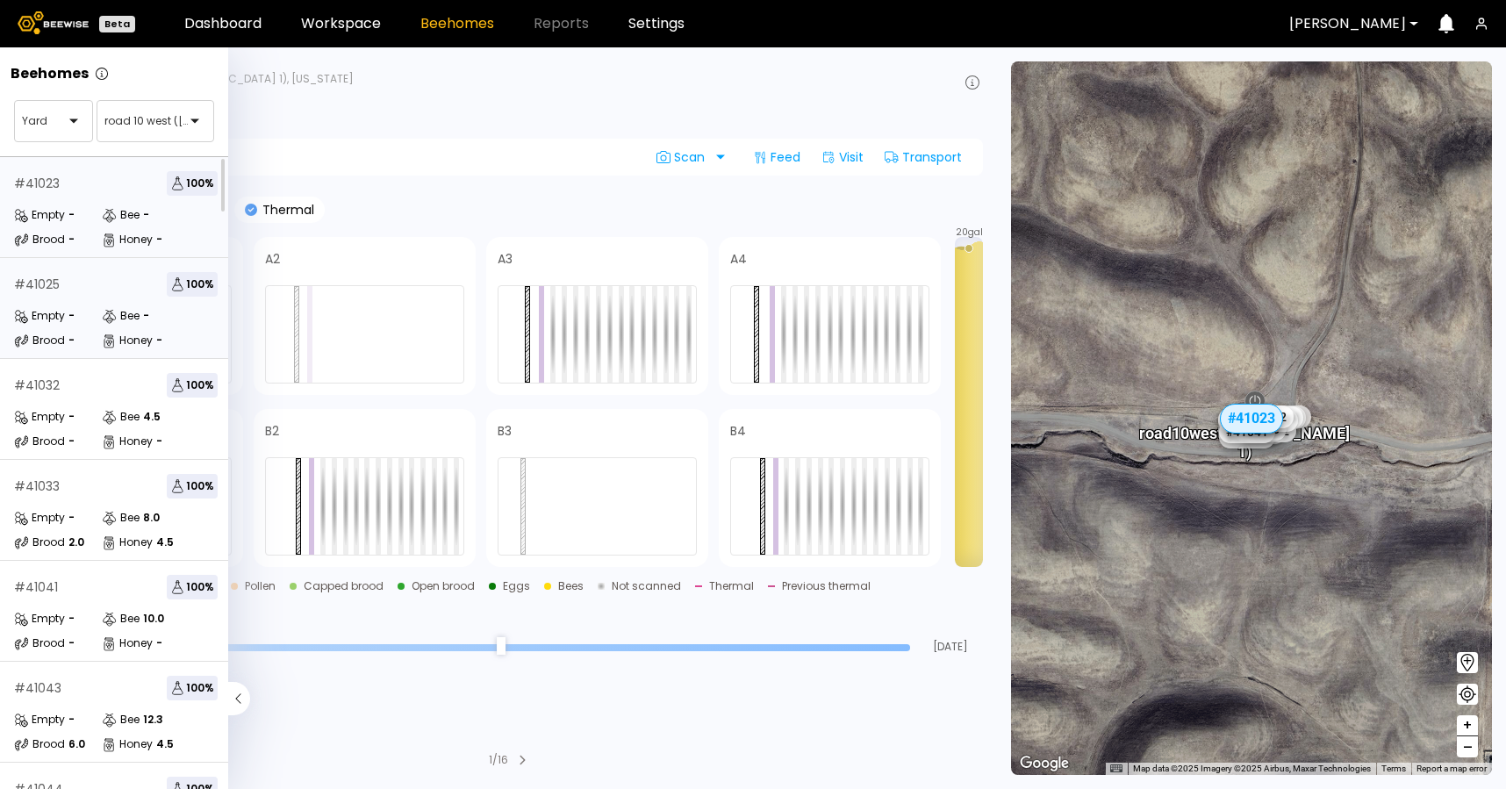
click at [68, 318] on div "-" at bounding box center [71, 316] width 6 height 11
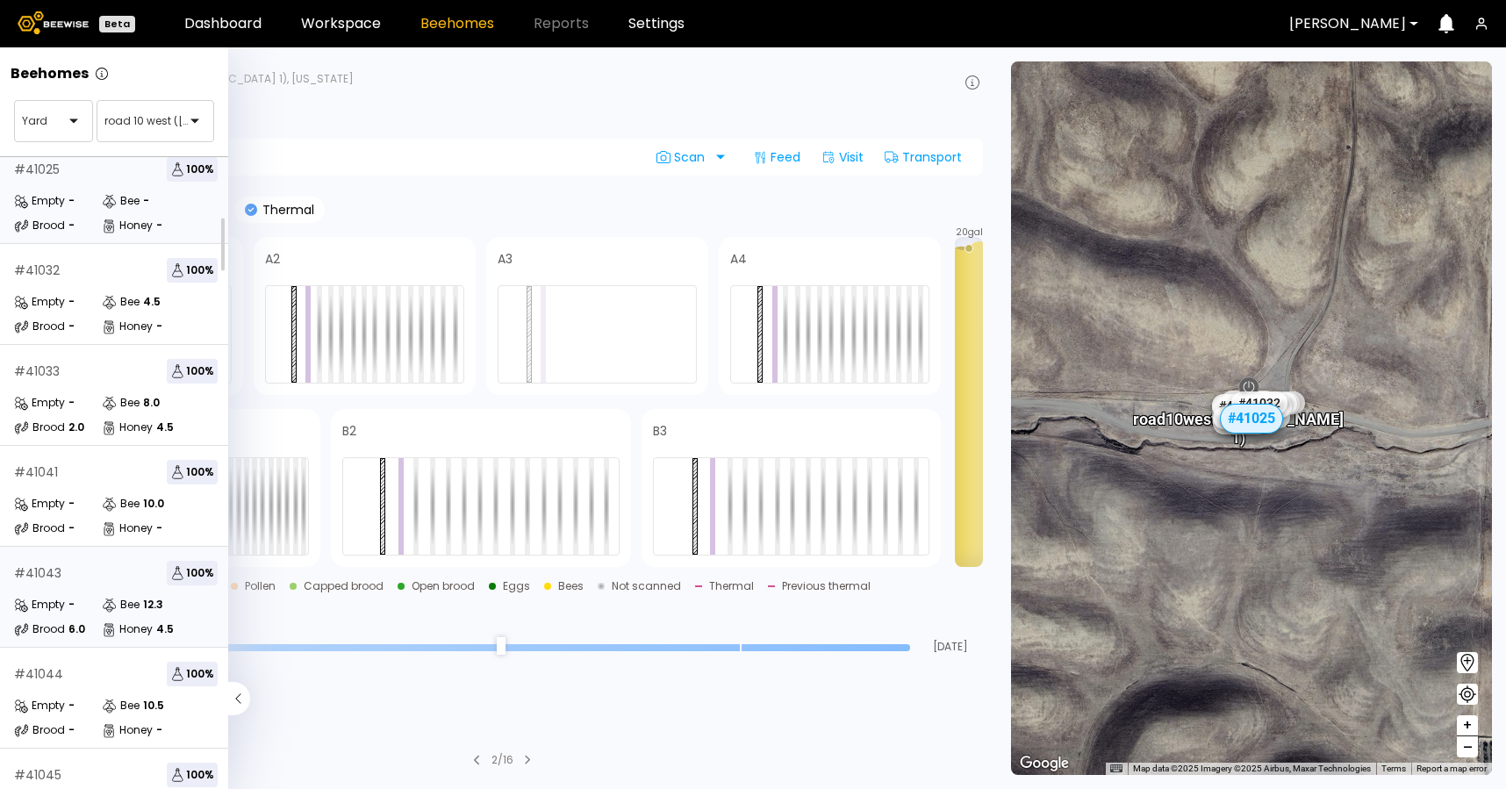
scroll to position [126, 0]
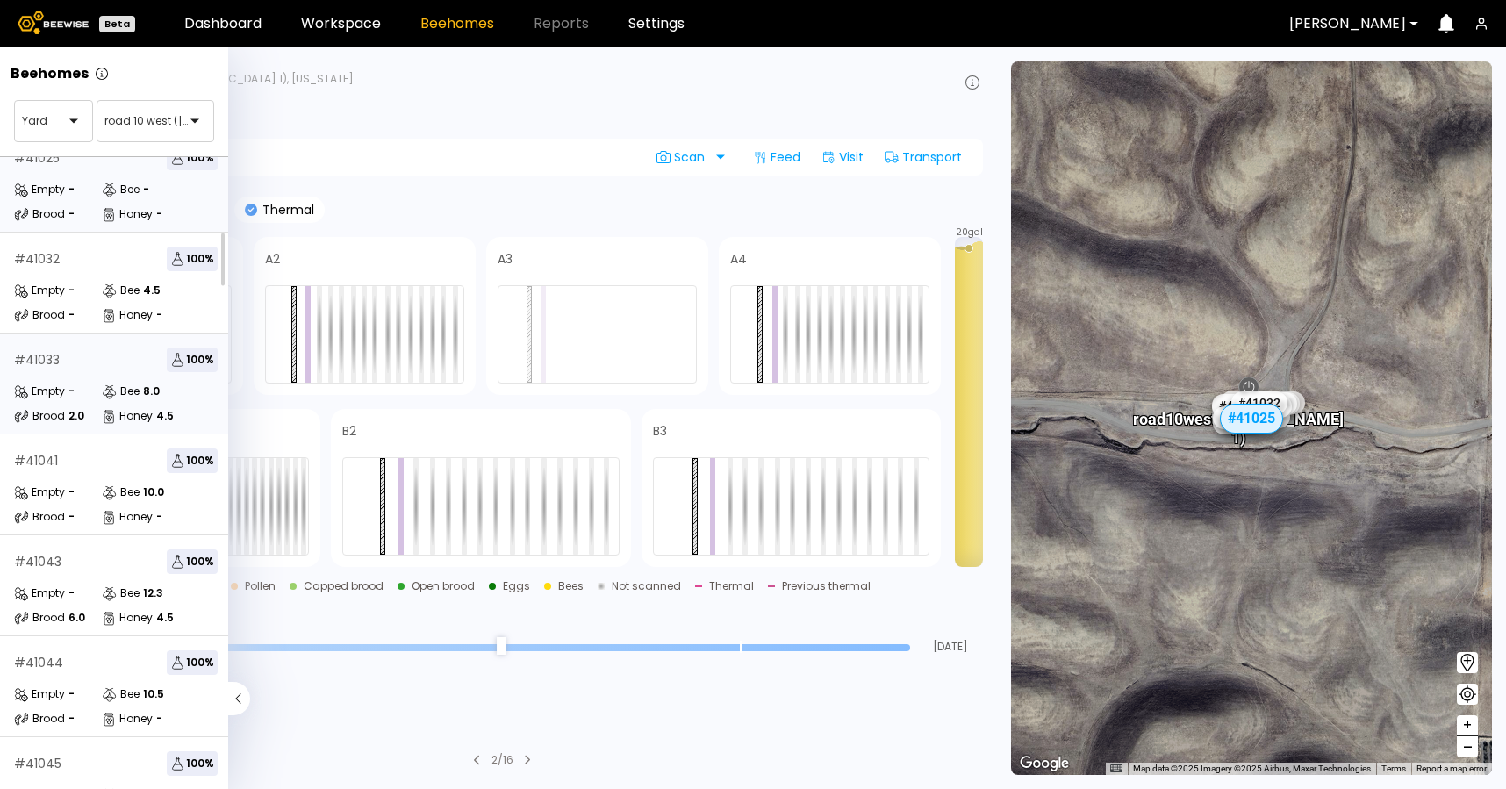
click at [111, 427] on div "# 41033 100 % Empty - Bee 8.0 Brood 2.0 Honey 4.5" at bounding box center [116, 384] width 232 height 101
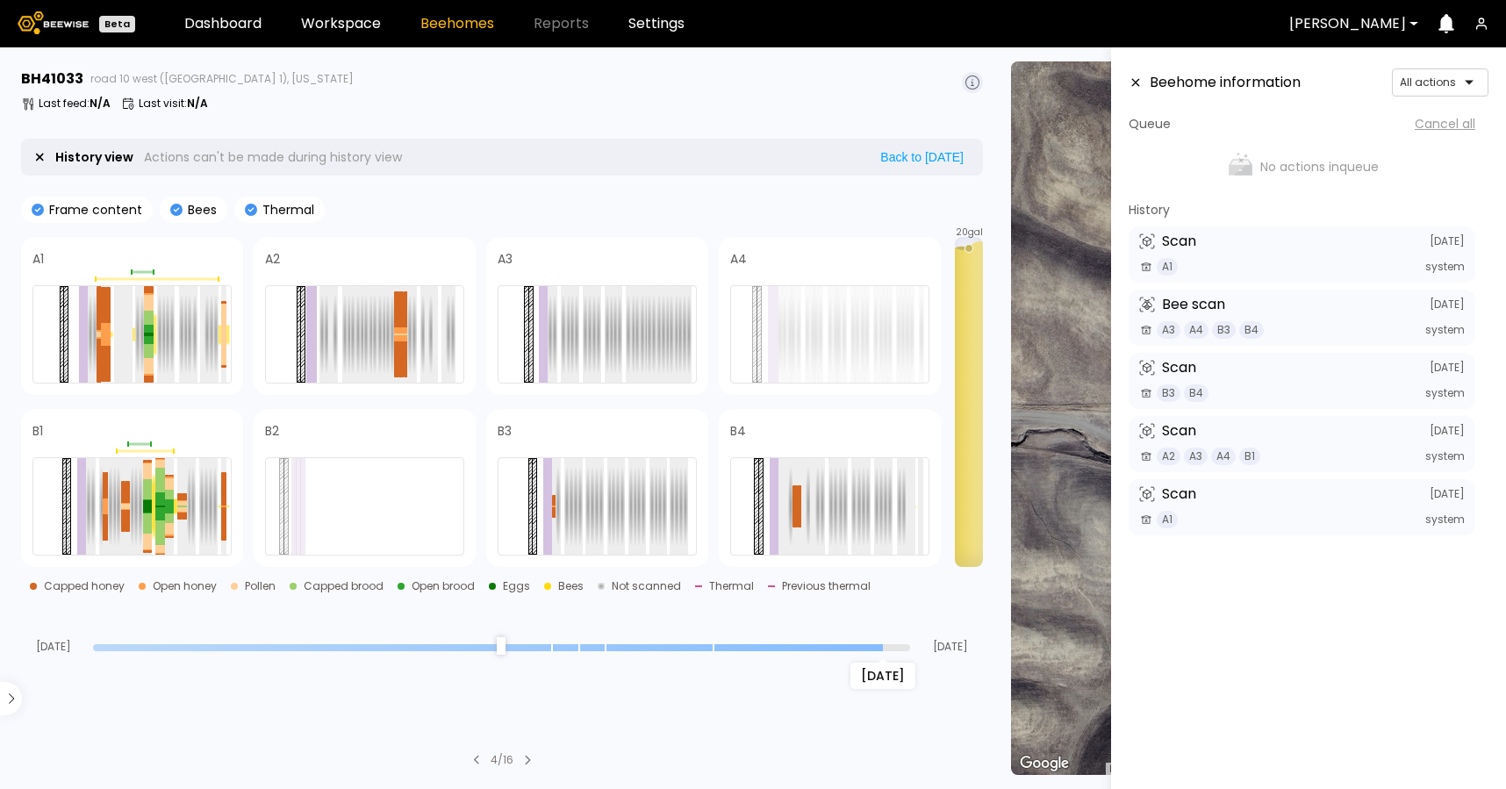
drag, startPoint x: 908, startPoint y: 646, endPoint x: 876, endPoint y: 646, distance: 31.6
click at [876, 646] on input "range" at bounding box center [501, 647] width 817 height 7
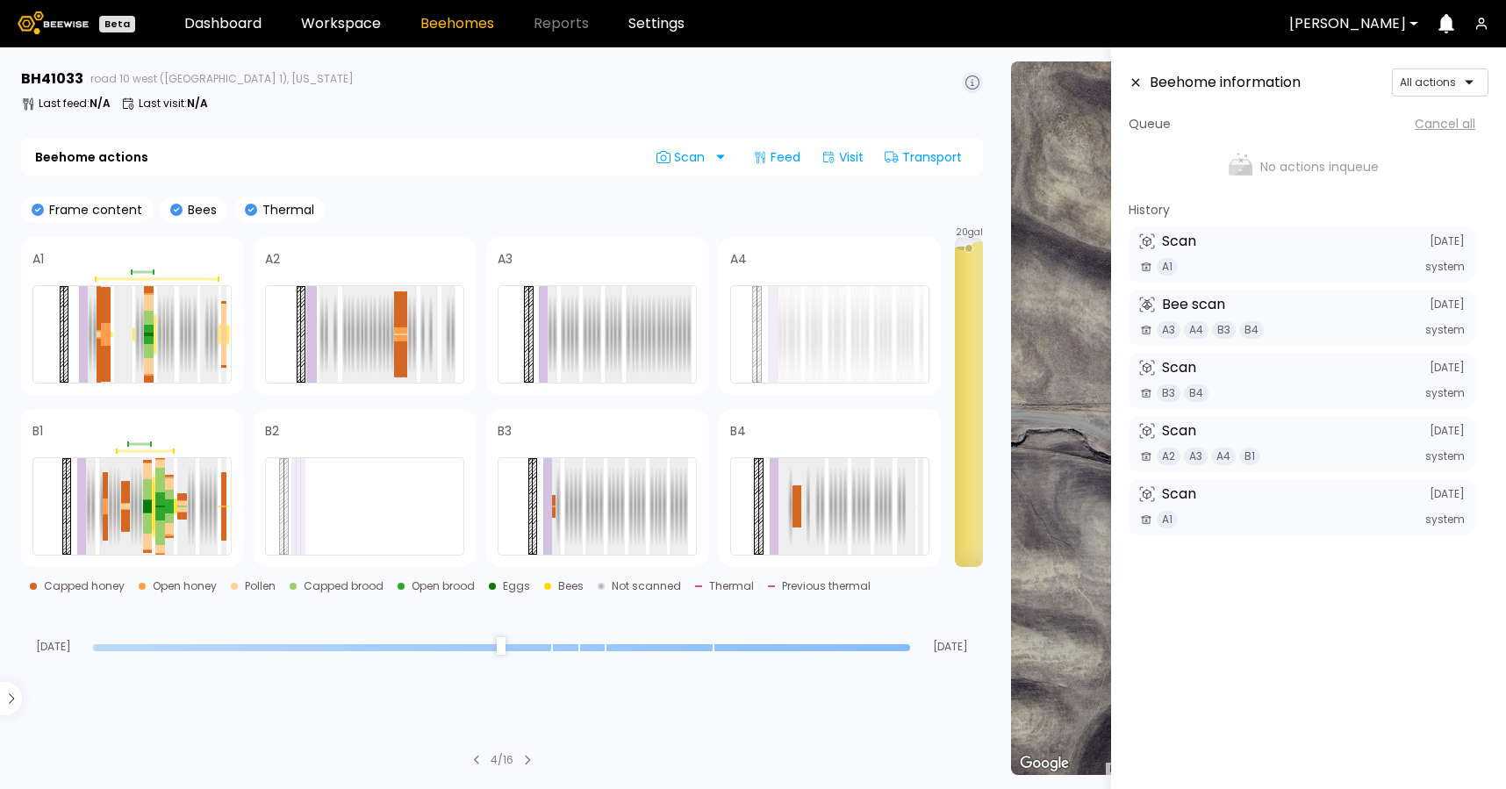
drag, startPoint x: 876, startPoint y: 646, endPoint x: 1009, endPoint y: 636, distance: 133.8
type input "*"
click at [910, 644] on input "range" at bounding box center [501, 647] width 817 height 7
click at [331, 17] on link "Workspace" at bounding box center [341, 24] width 80 height 14
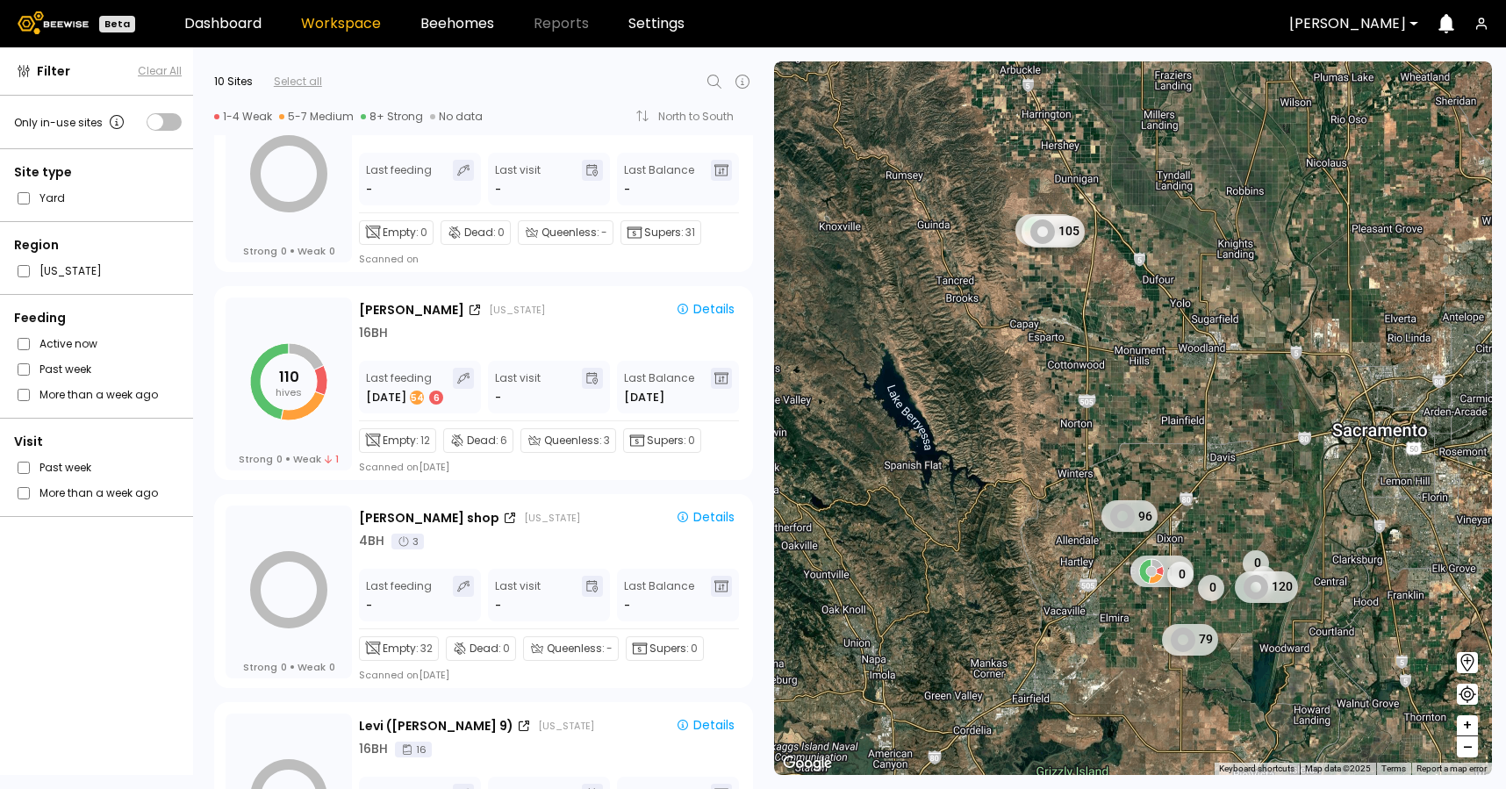
scroll to position [699, 0]
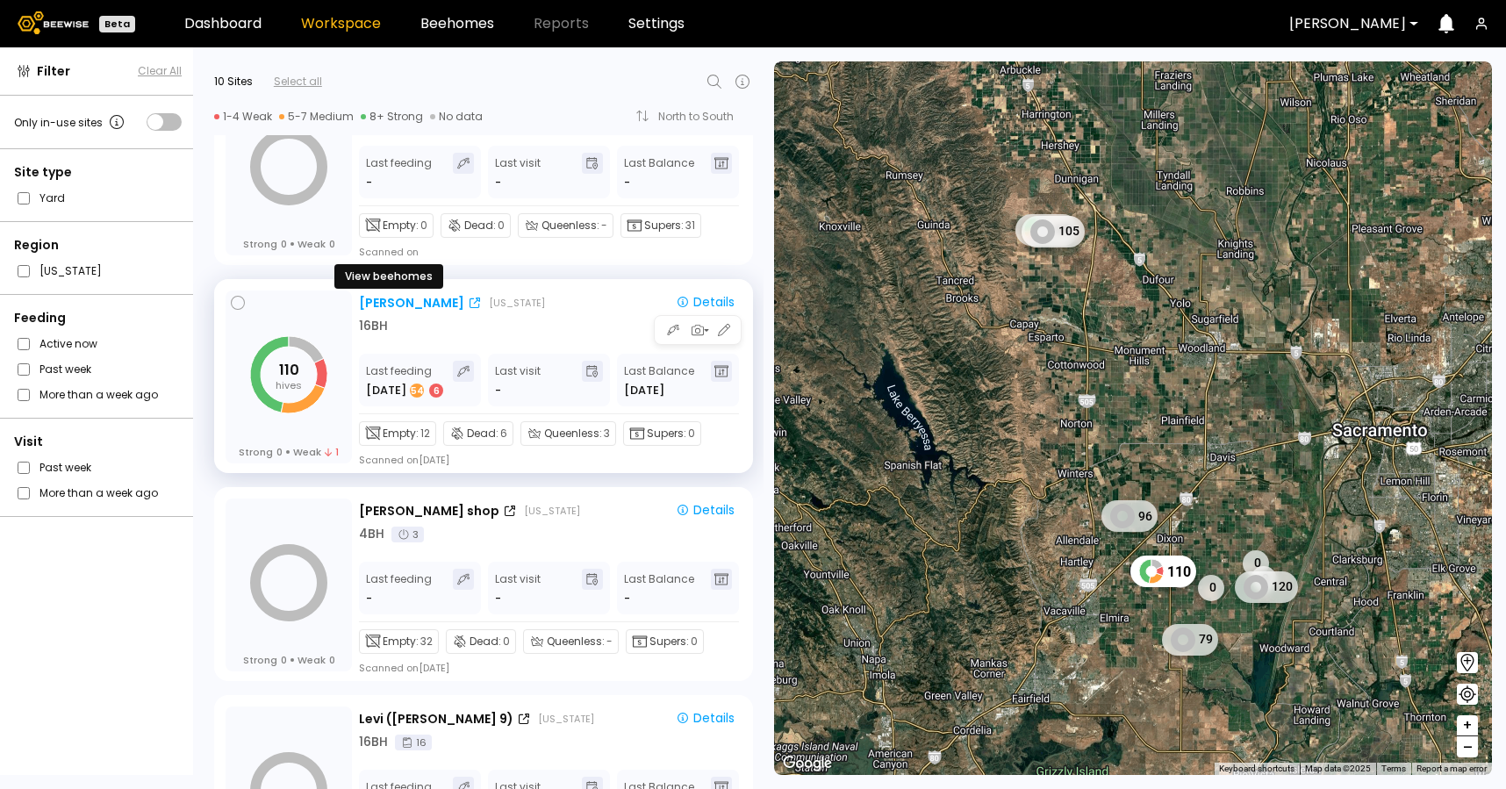
click at [396, 304] on div "Nunes" at bounding box center [411, 303] width 105 height 18
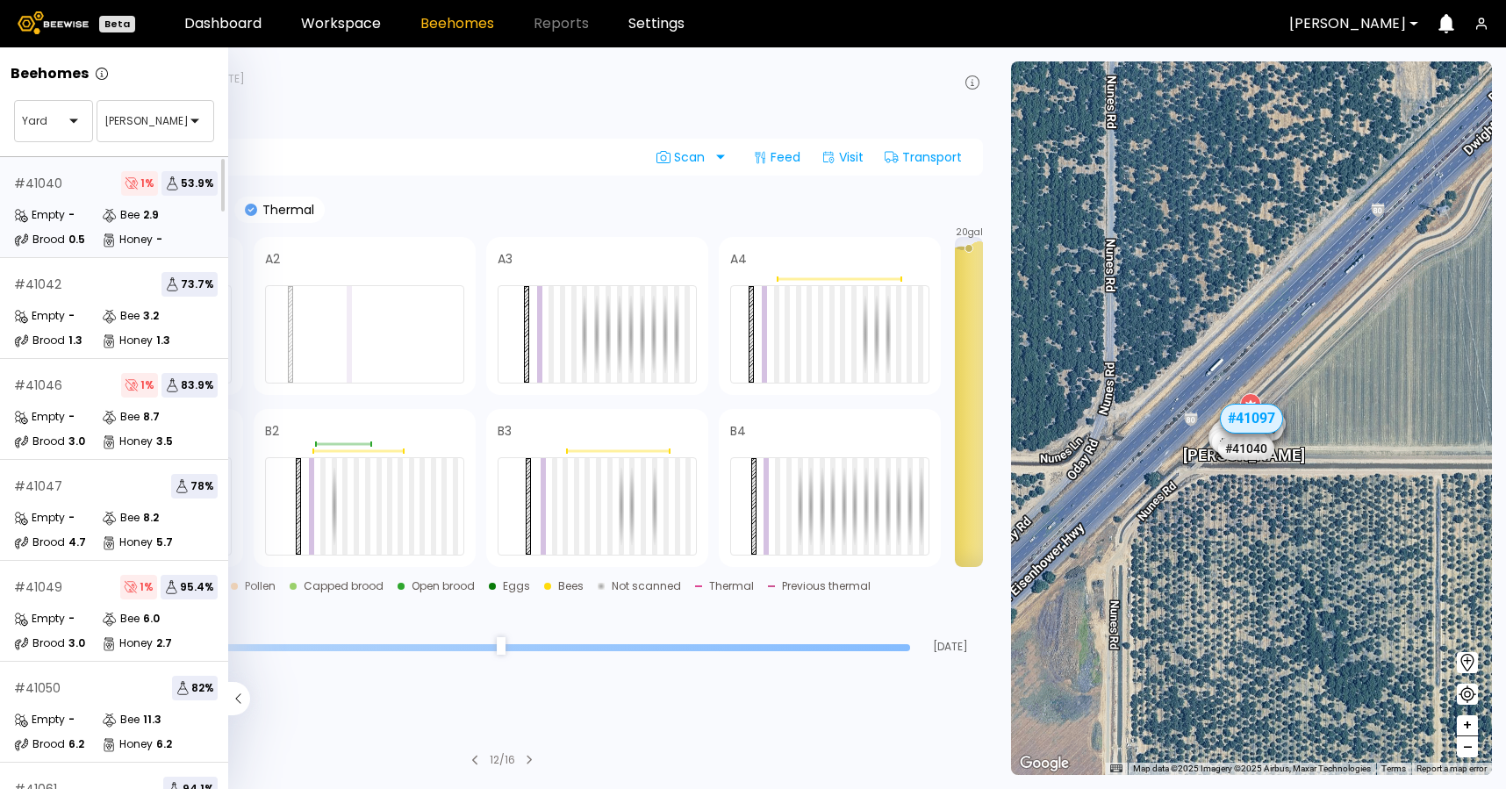
click at [77, 240] on div "0.5" at bounding box center [76, 239] width 17 height 11
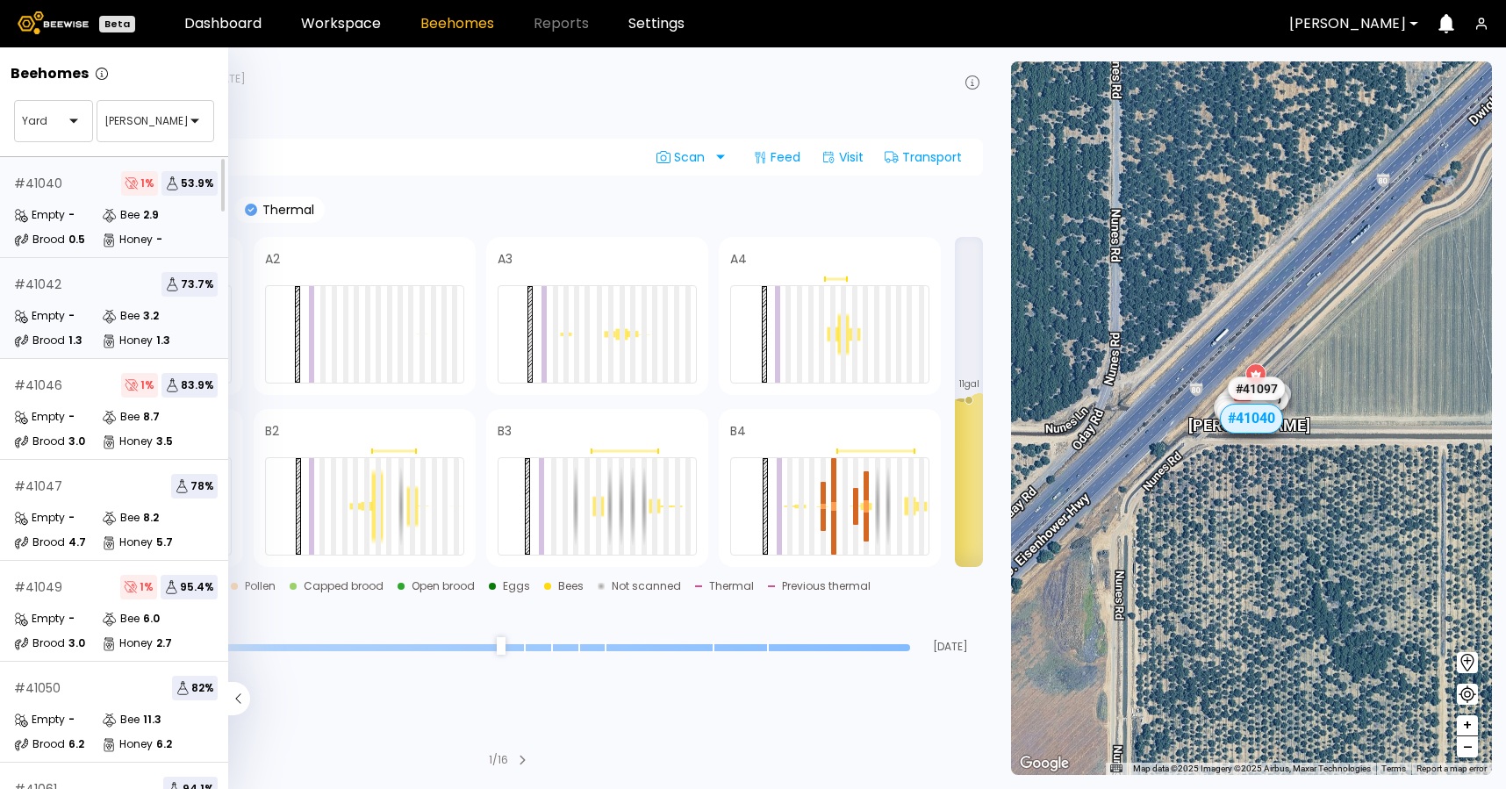
click at [98, 312] on div "Empty -" at bounding box center [58, 316] width 88 height 18
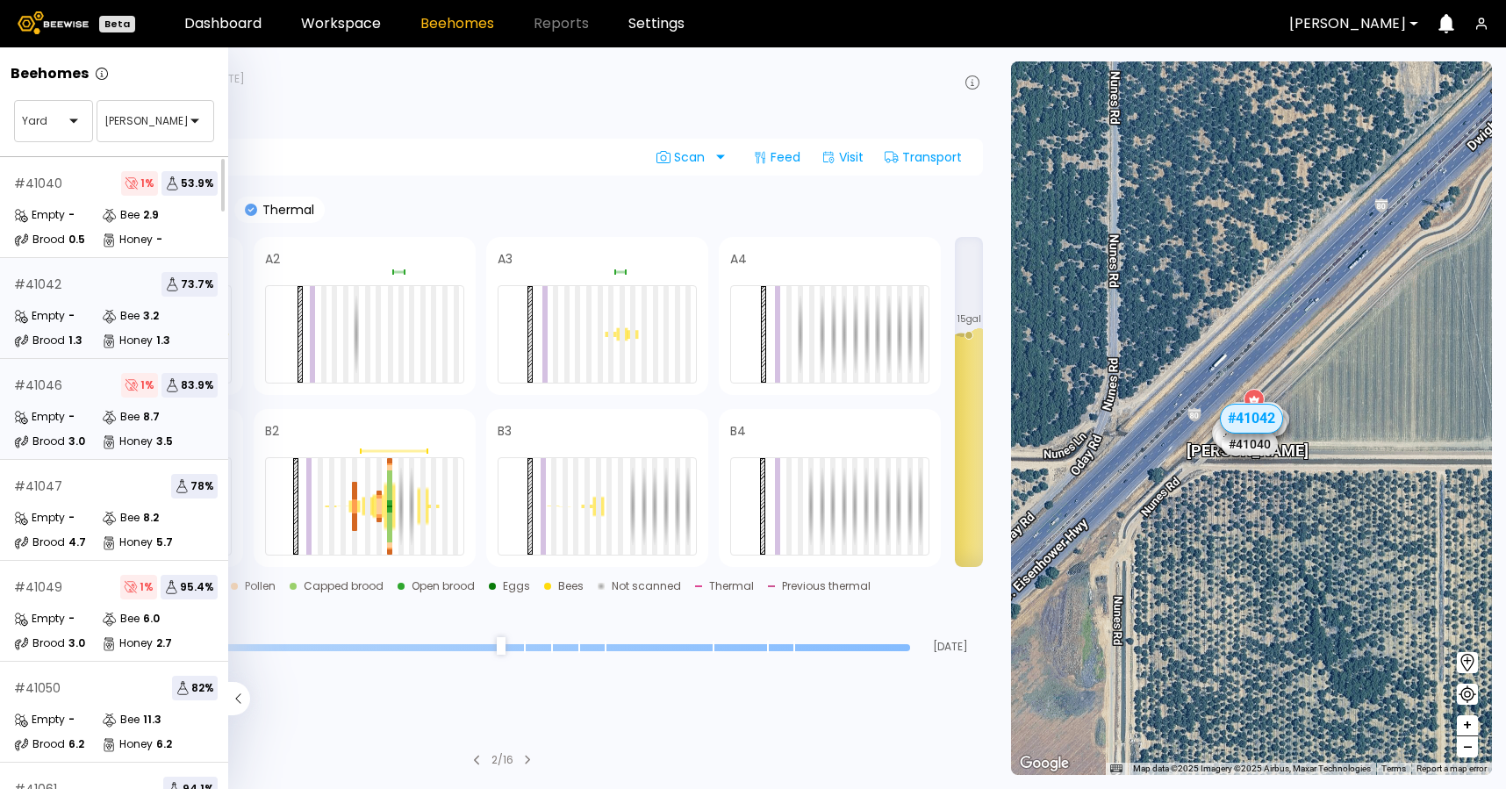
click at [94, 435] on div "Brood 3.0" at bounding box center [58, 442] width 88 height 18
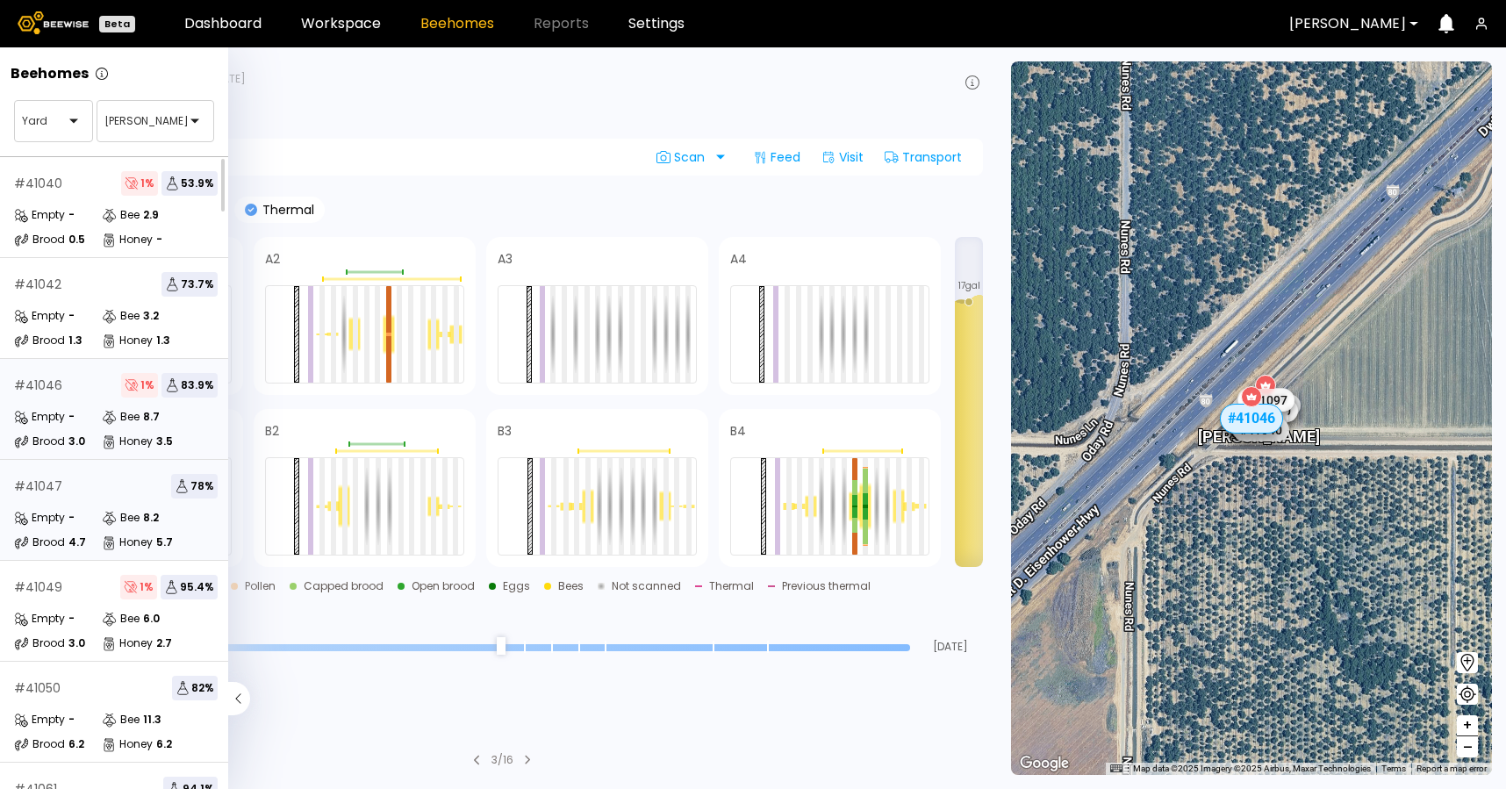
click at [98, 479] on div "# 41047 78 %" at bounding box center [116, 486] width 204 height 25
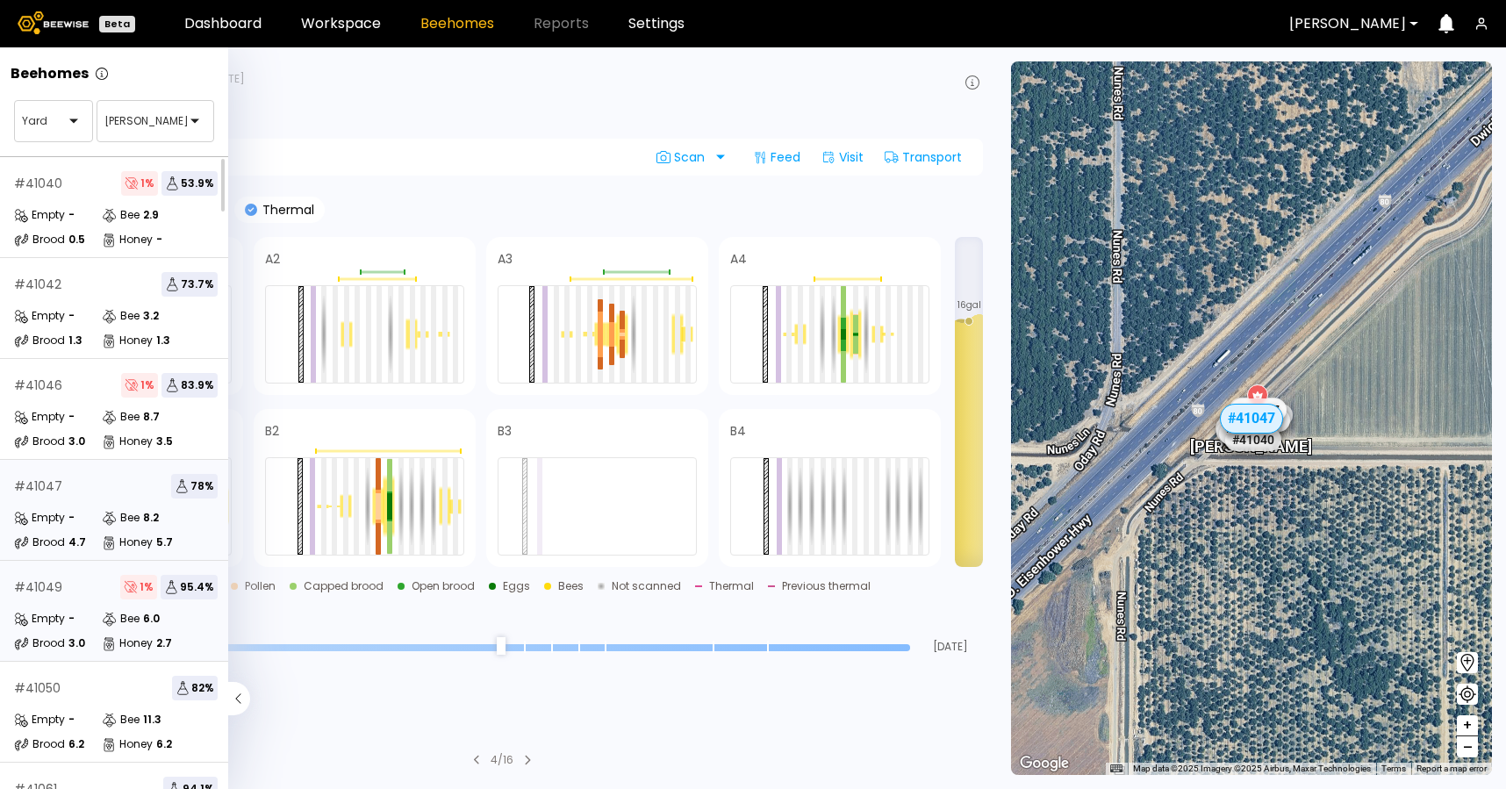
click at [83, 585] on div "# 41049 1 % 95.4 %" at bounding box center [116, 587] width 204 height 25
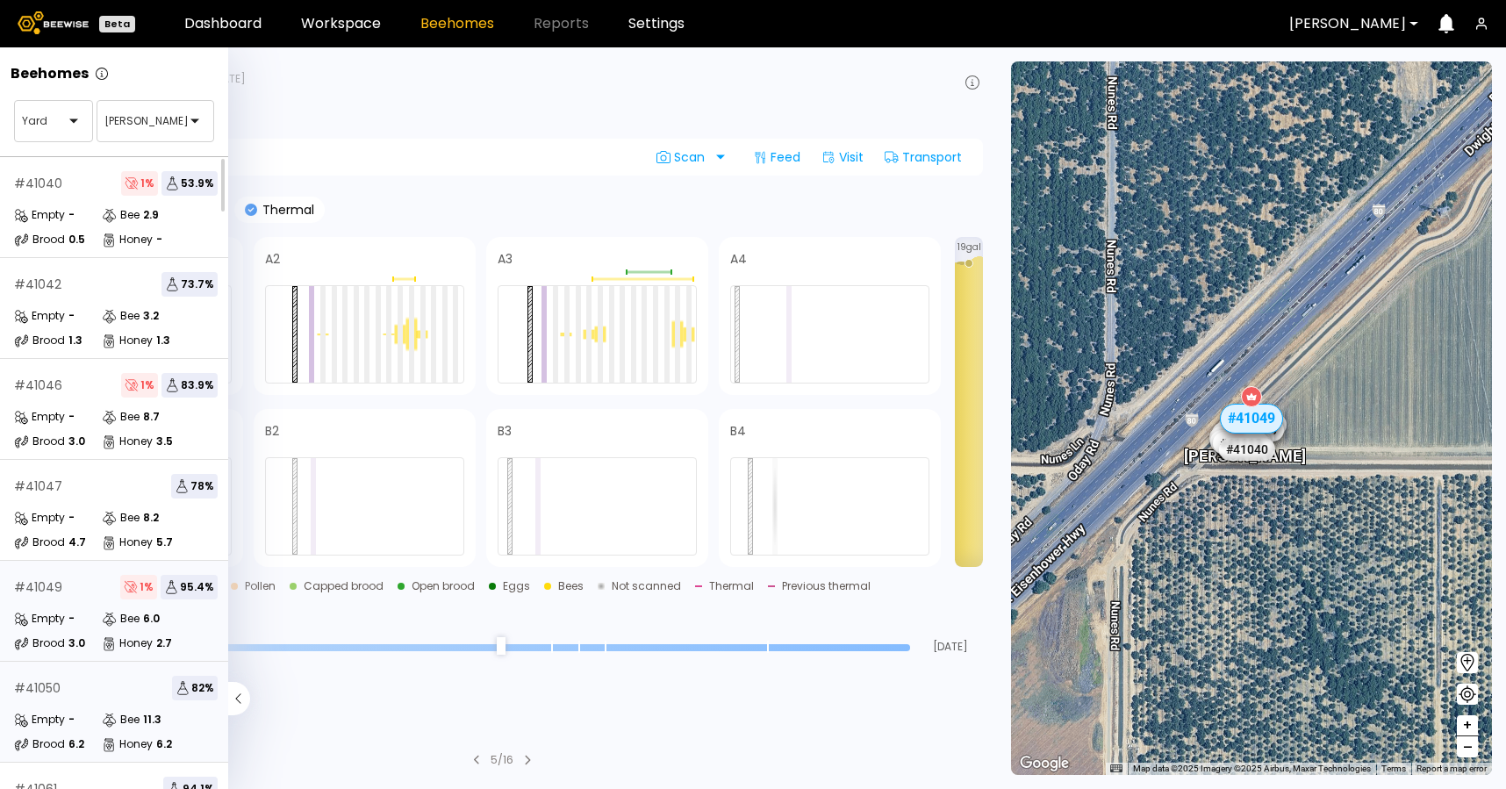
click at [61, 693] on div "# 41050 82 %" at bounding box center [116, 688] width 204 height 25
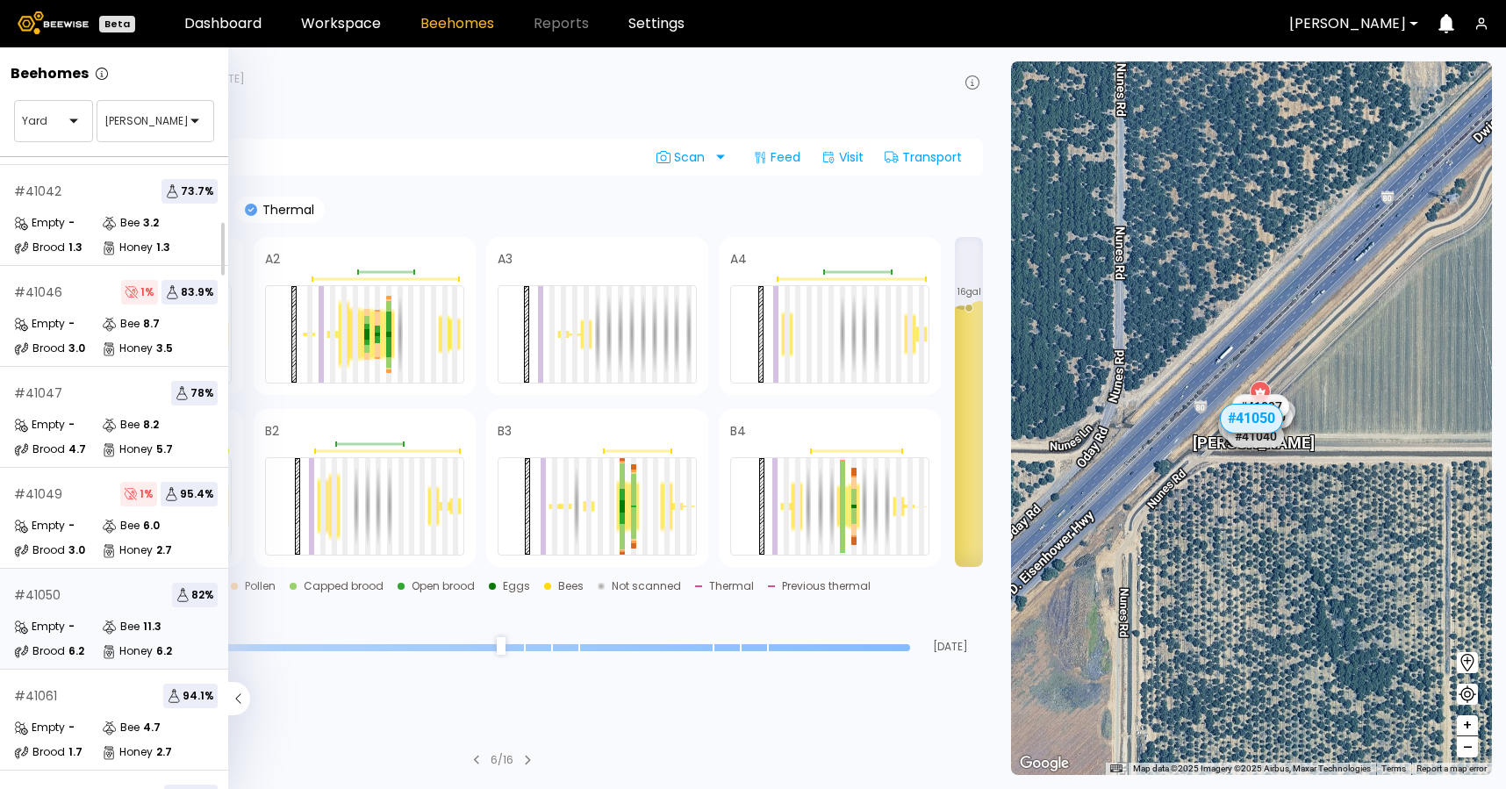
scroll to position [118, 0]
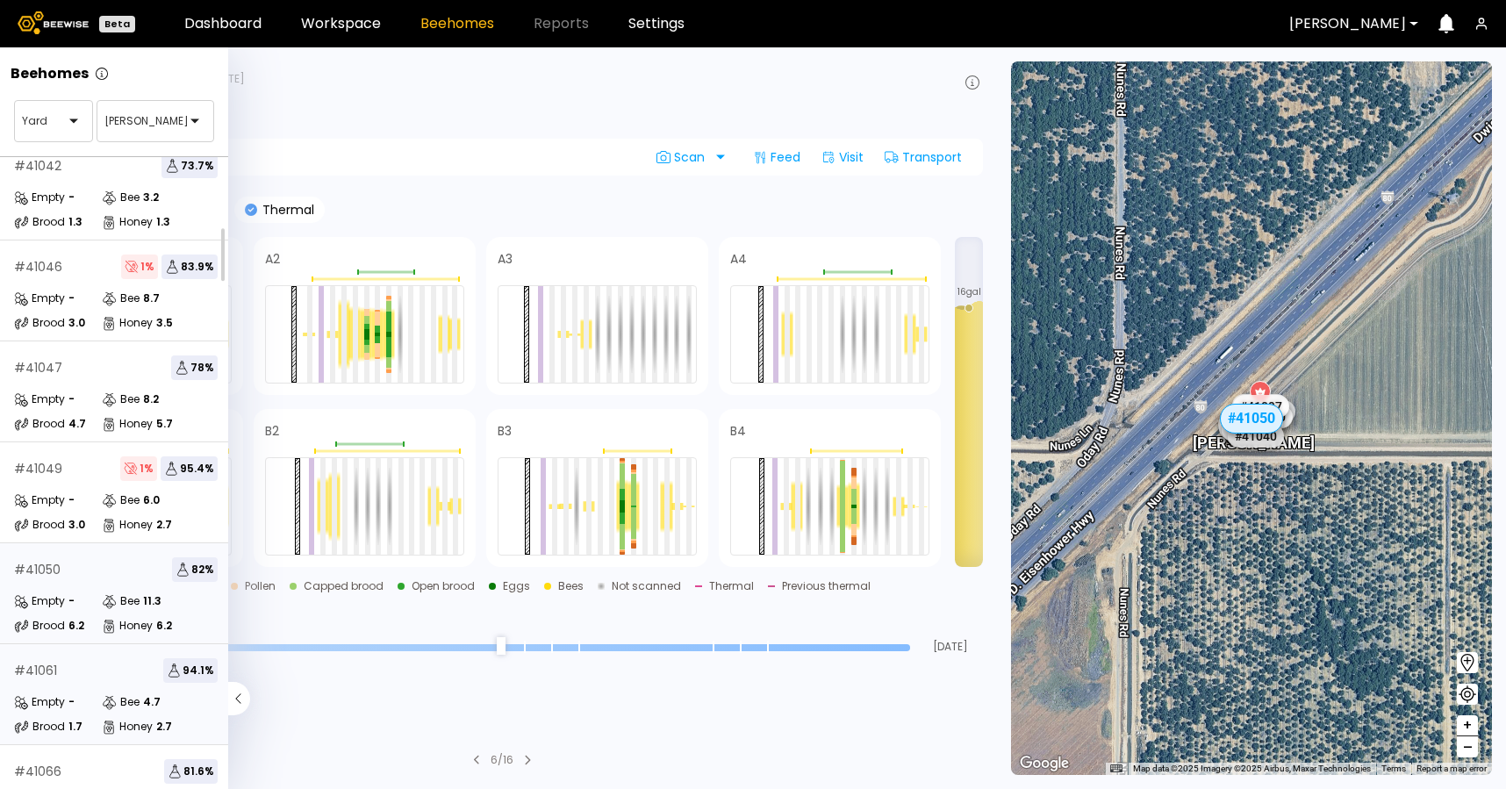
click at [62, 695] on div "Empty" at bounding box center [39, 702] width 51 height 18
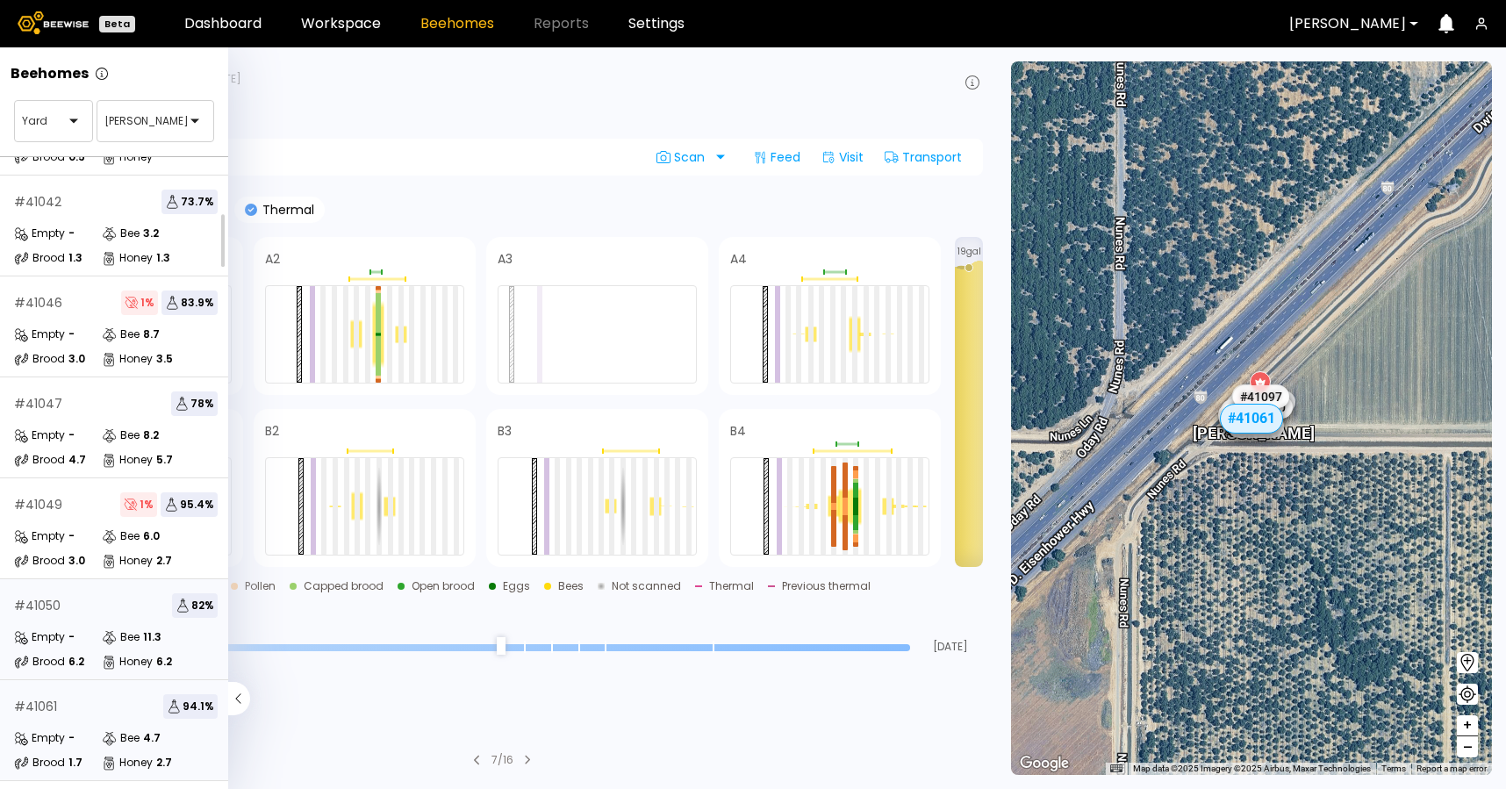
scroll to position [95, 0]
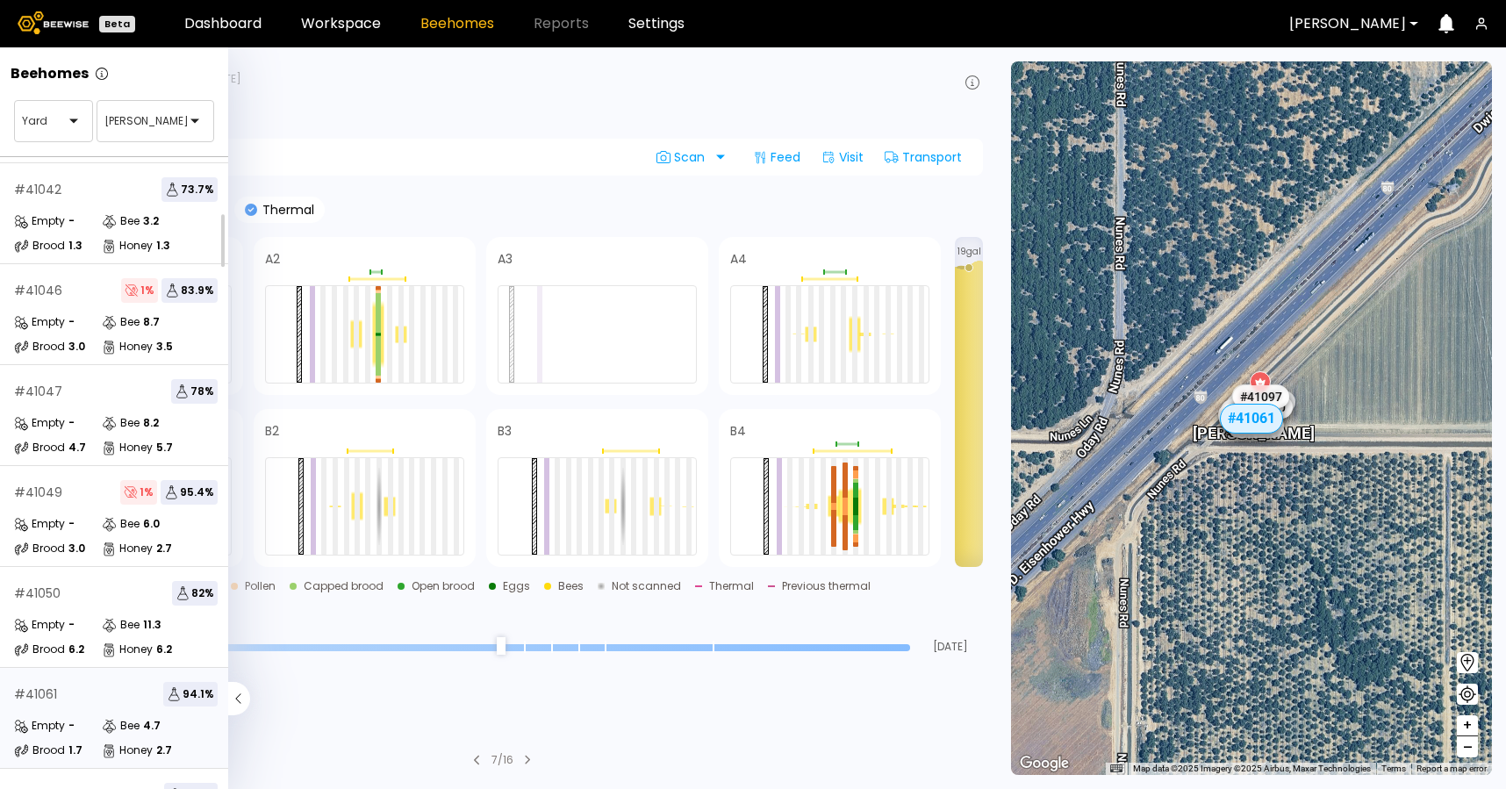
click at [50, 714] on div "# 41061 94.1 % Empty - Bee 4.7 Brood 1.7 Honey 2.7" at bounding box center [116, 718] width 232 height 101
click at [55, 712] on div "# 41061 94.1 % Empty - Bee 4.7 Brood 1.7 Honey 2.7" at bounding box center [116, 718] width 232 height 101
click at [90, 708] on div "# 41061 94.1 % Empty - Bee 4.7 Brood 1.7 Honey 2.7" at bounding box center [116, 718] width 232 height 101
click at [96, 736] on div "Empty - Bee 4.7 Brood 1.7 Honey 2.7" at bounding box center [116, 738] width 204 height 42
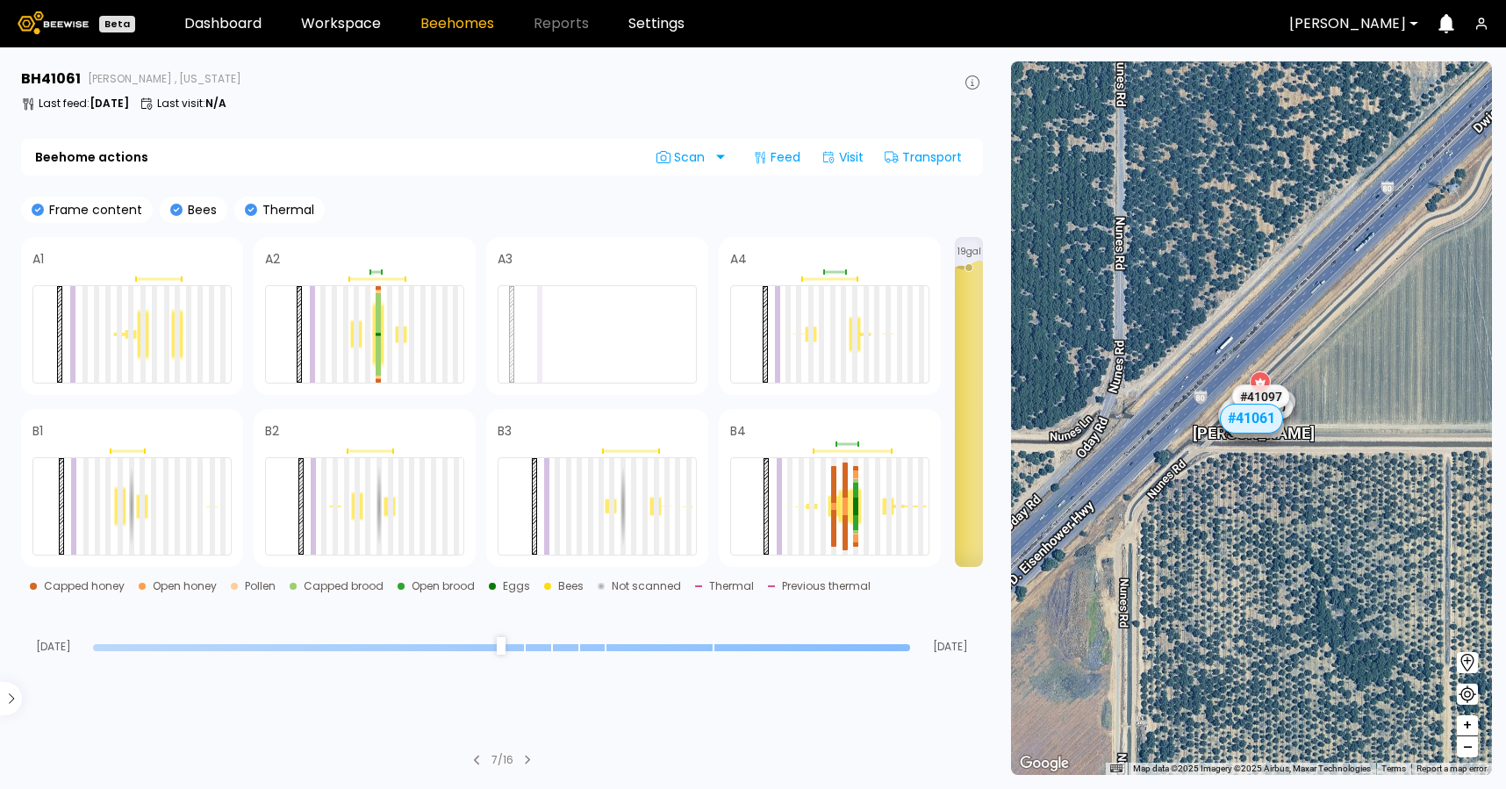
click at [534, 757] on div "7 / 16" at bounding box center [502, 760] width 962 height 16
click at [528, 758] on icon at bounding box center [527, 760] width 7 height 11
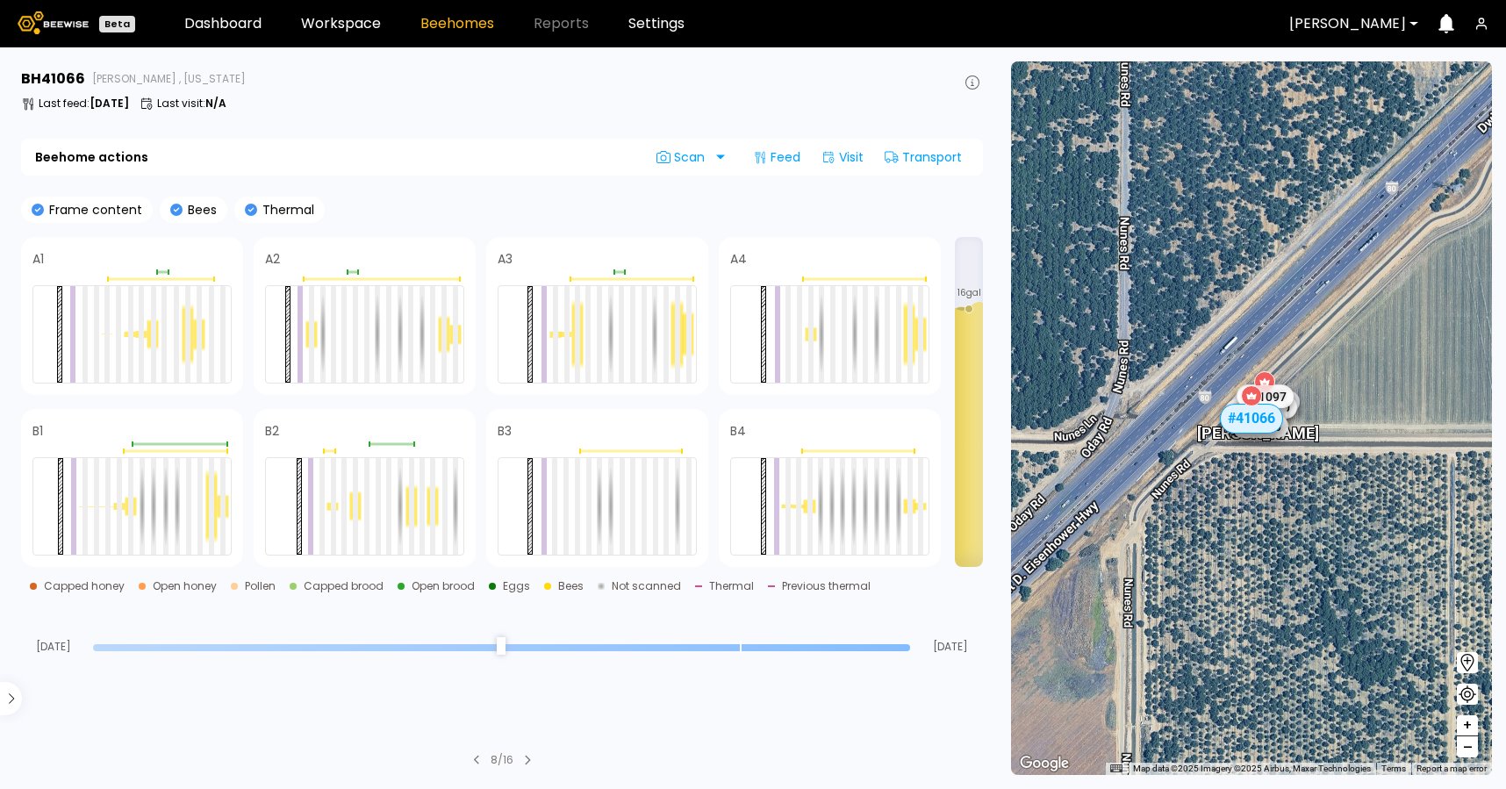
click at [528, 758] on icon at bounding box center [527, 760] width 7 height 11
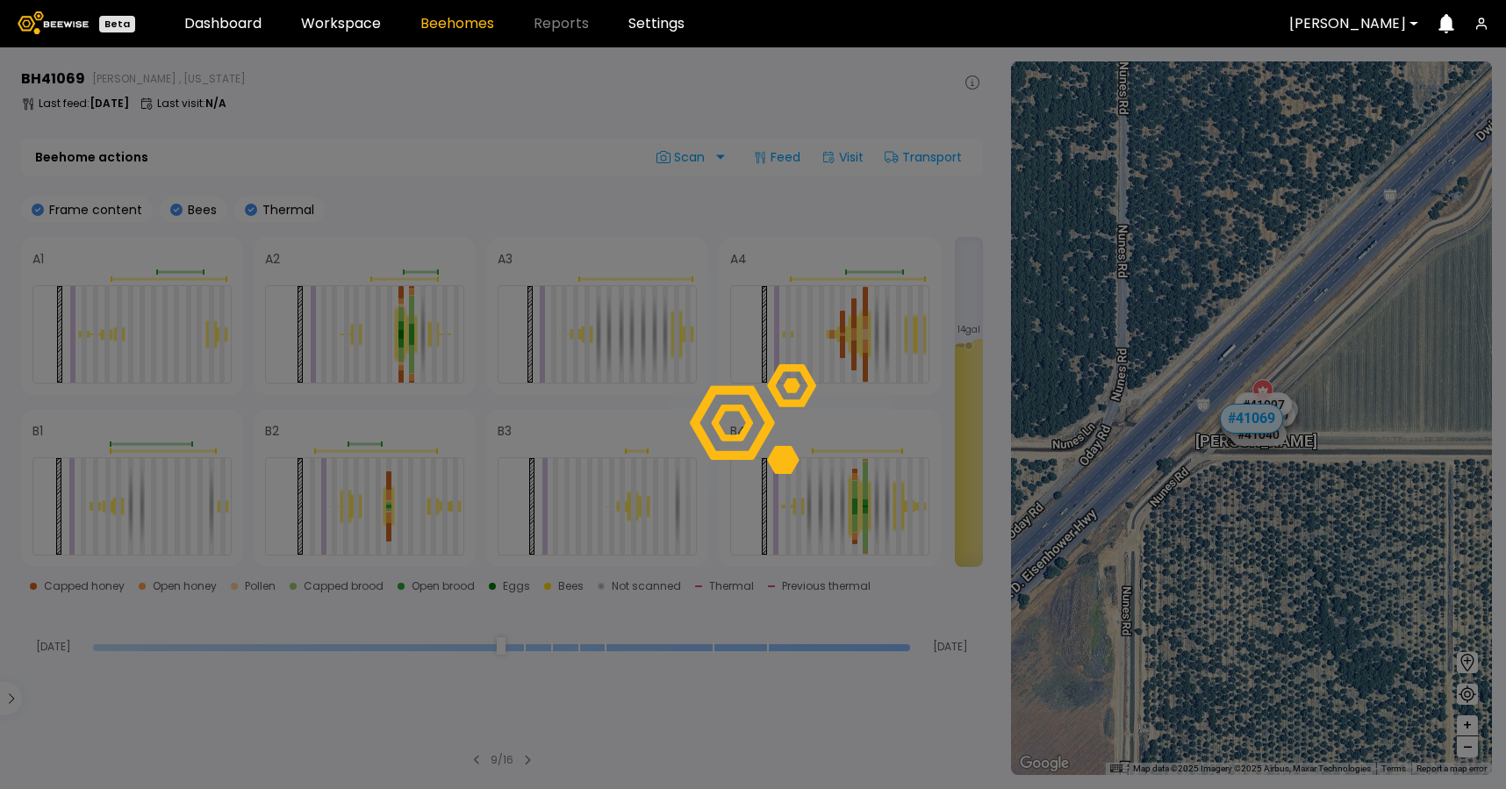
click at [528, 758] on div at bounding box center [753, 418] width 1506 height 742
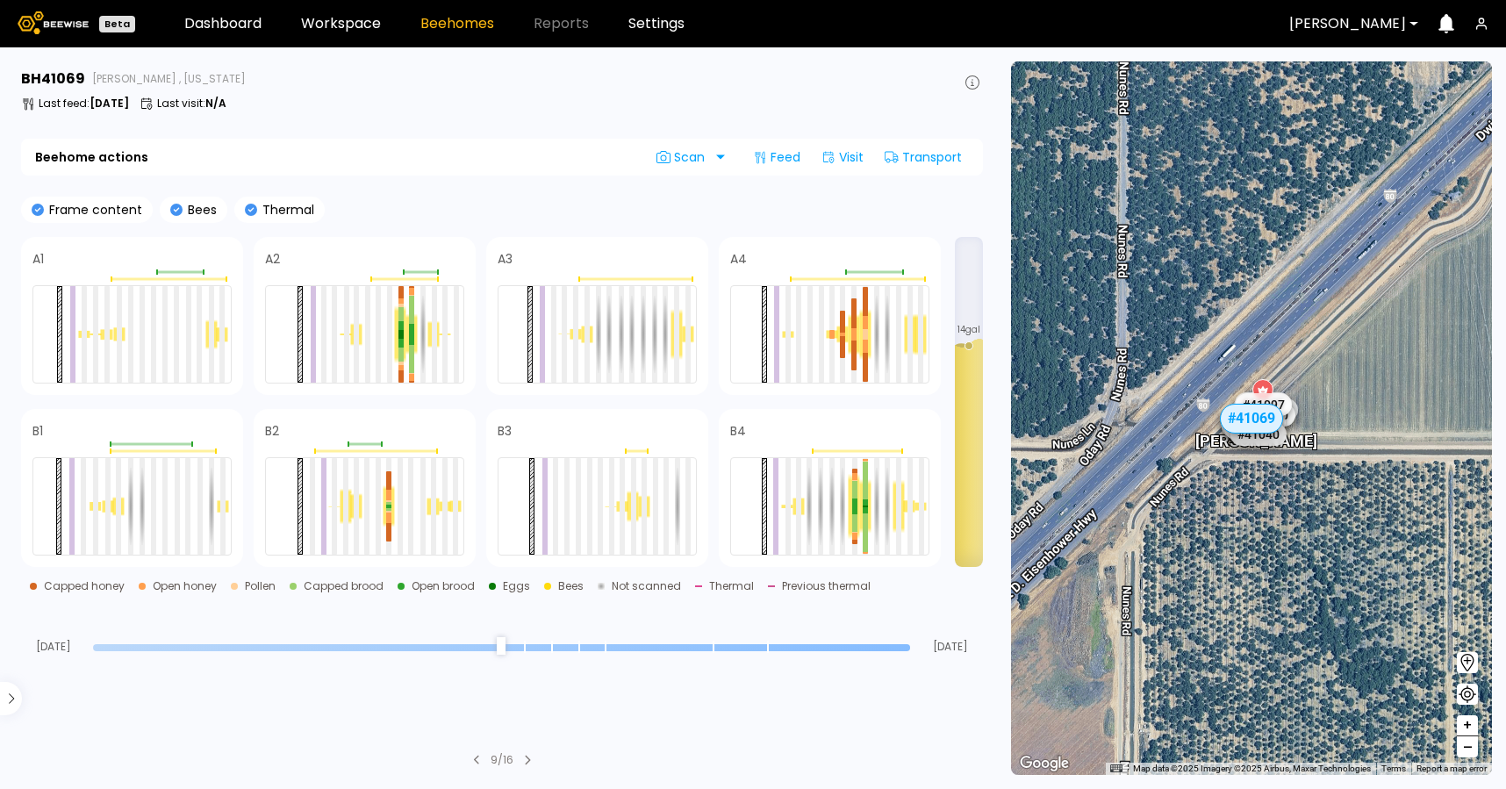
click at [528, 758] on icon at bounding box center [527, 760] width 7 height 11
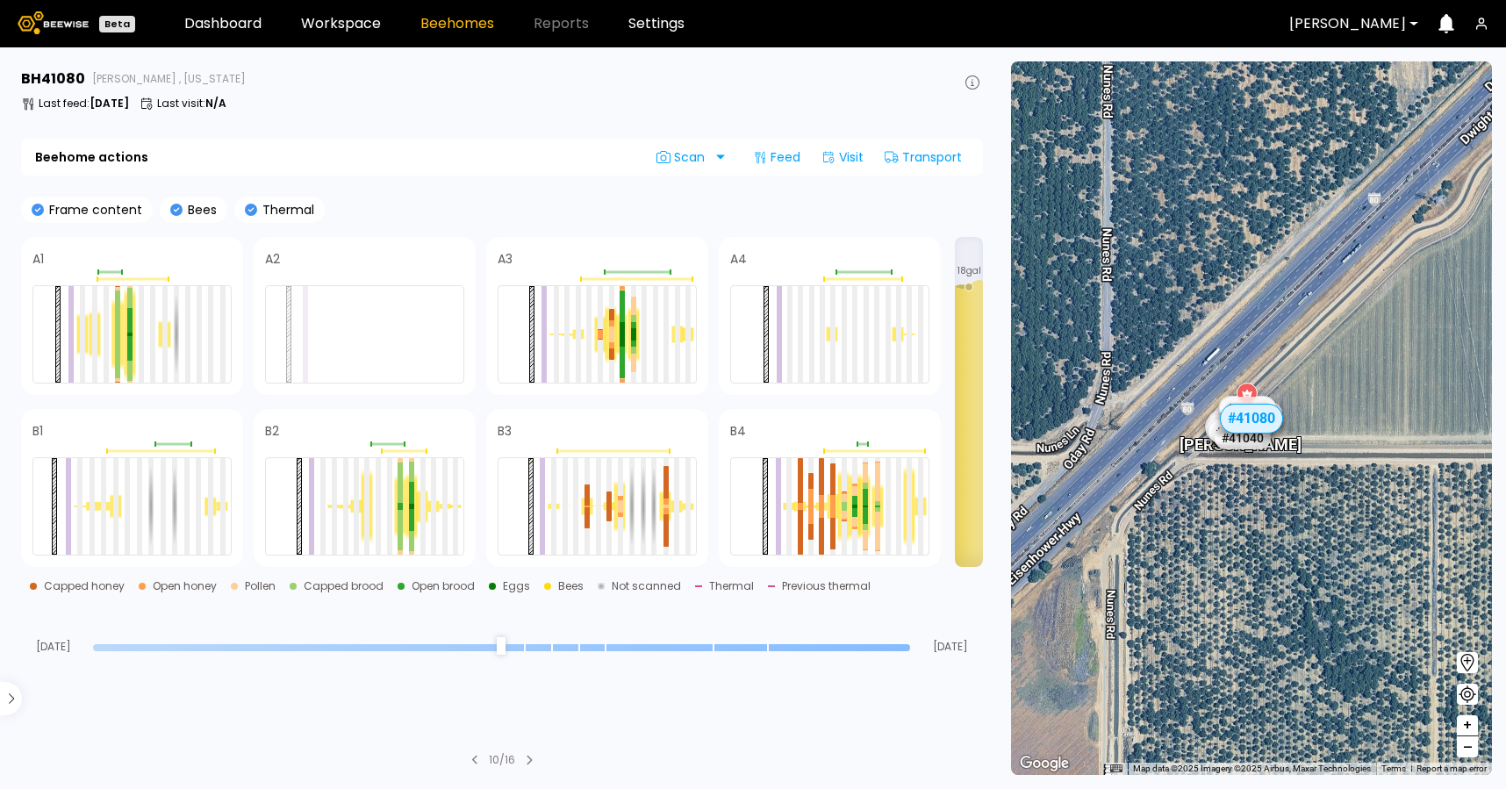
click at [533, 762] on icon at bounding box center [529, 760] width 7 height 11
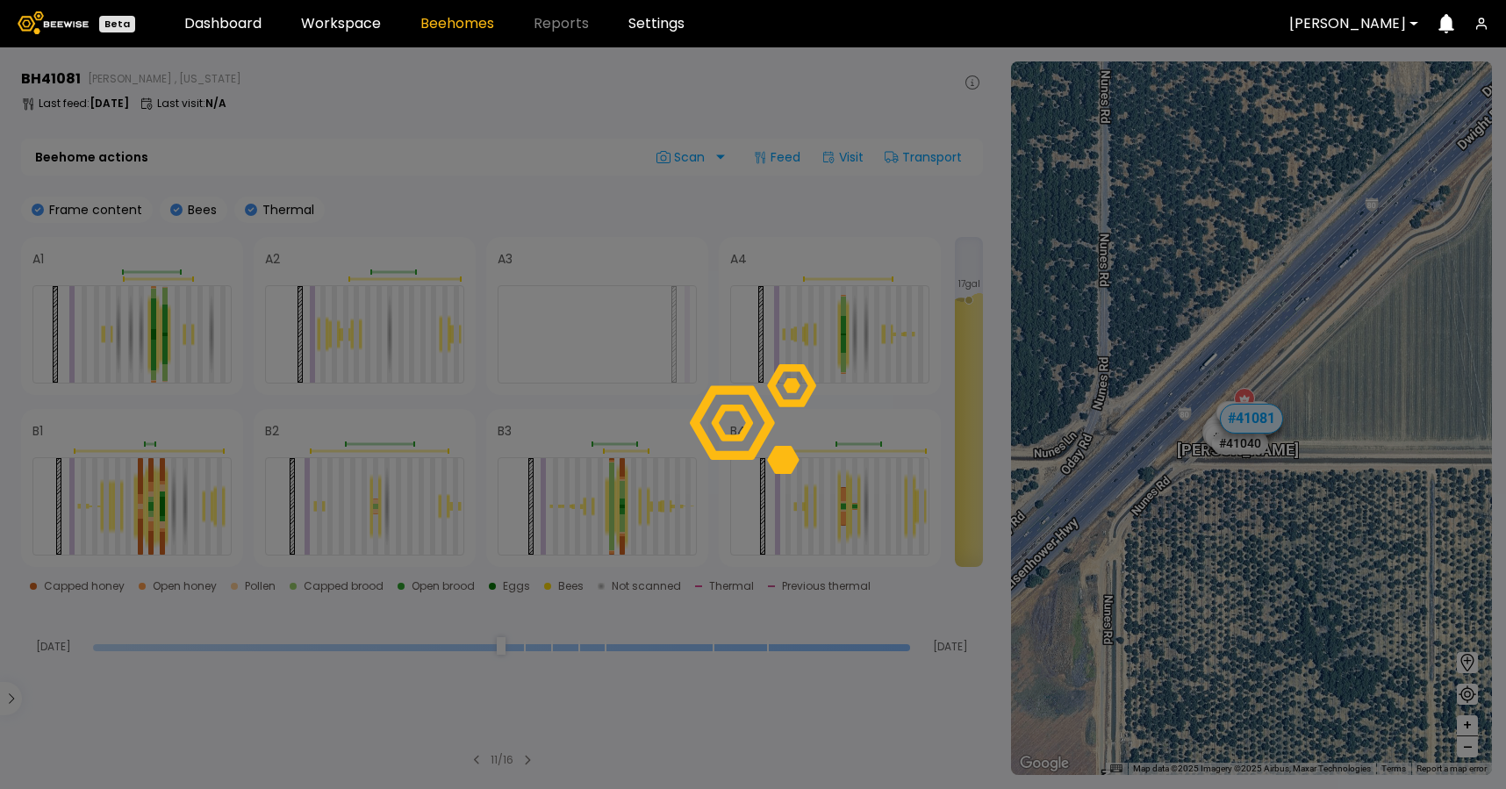
click at [533, 762] on div at bounding box center [753, 418] width 1506 height 742
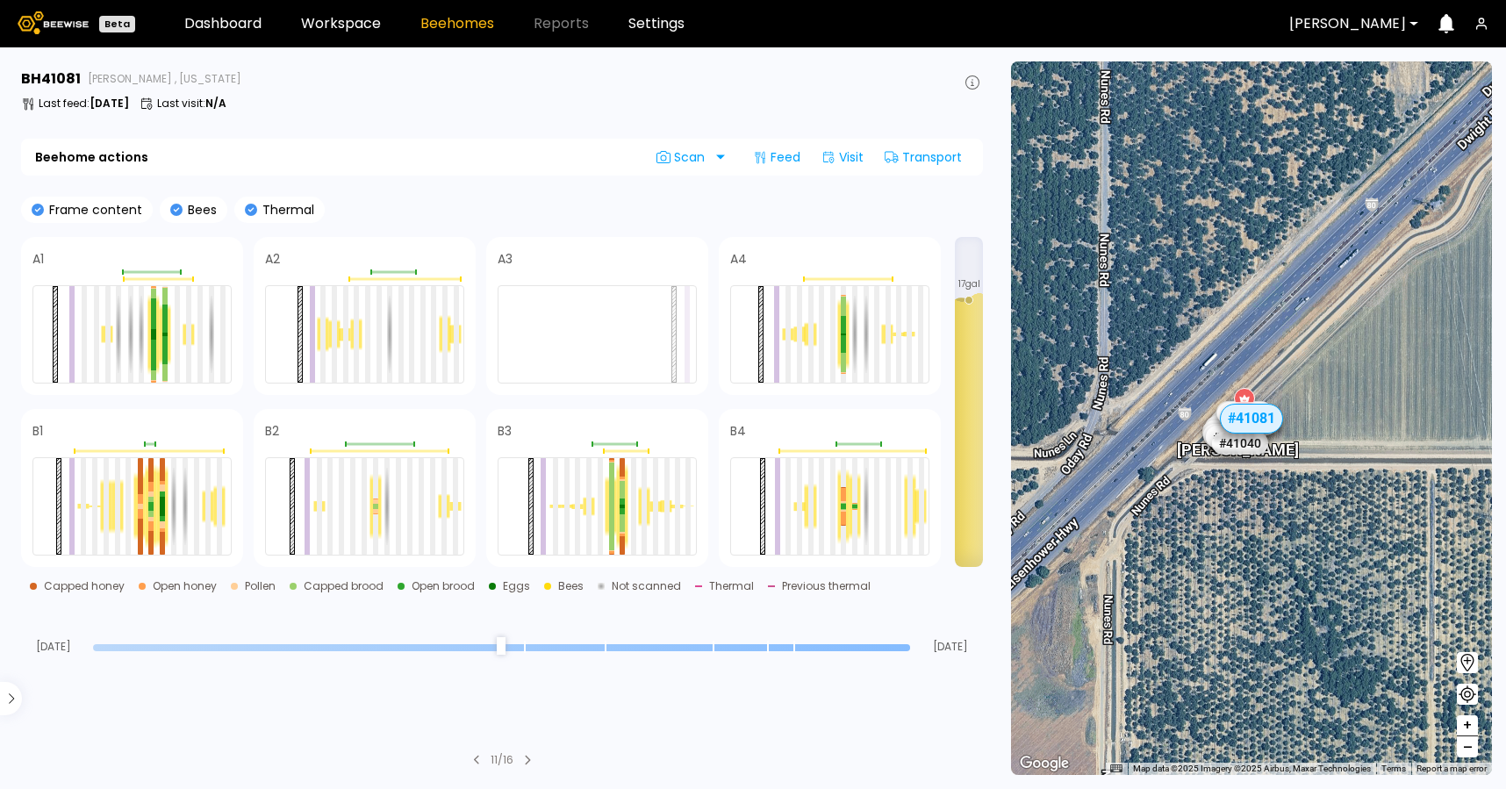
click at [531, 762] on icon at bounding box center [527, 760] width 7 height 11
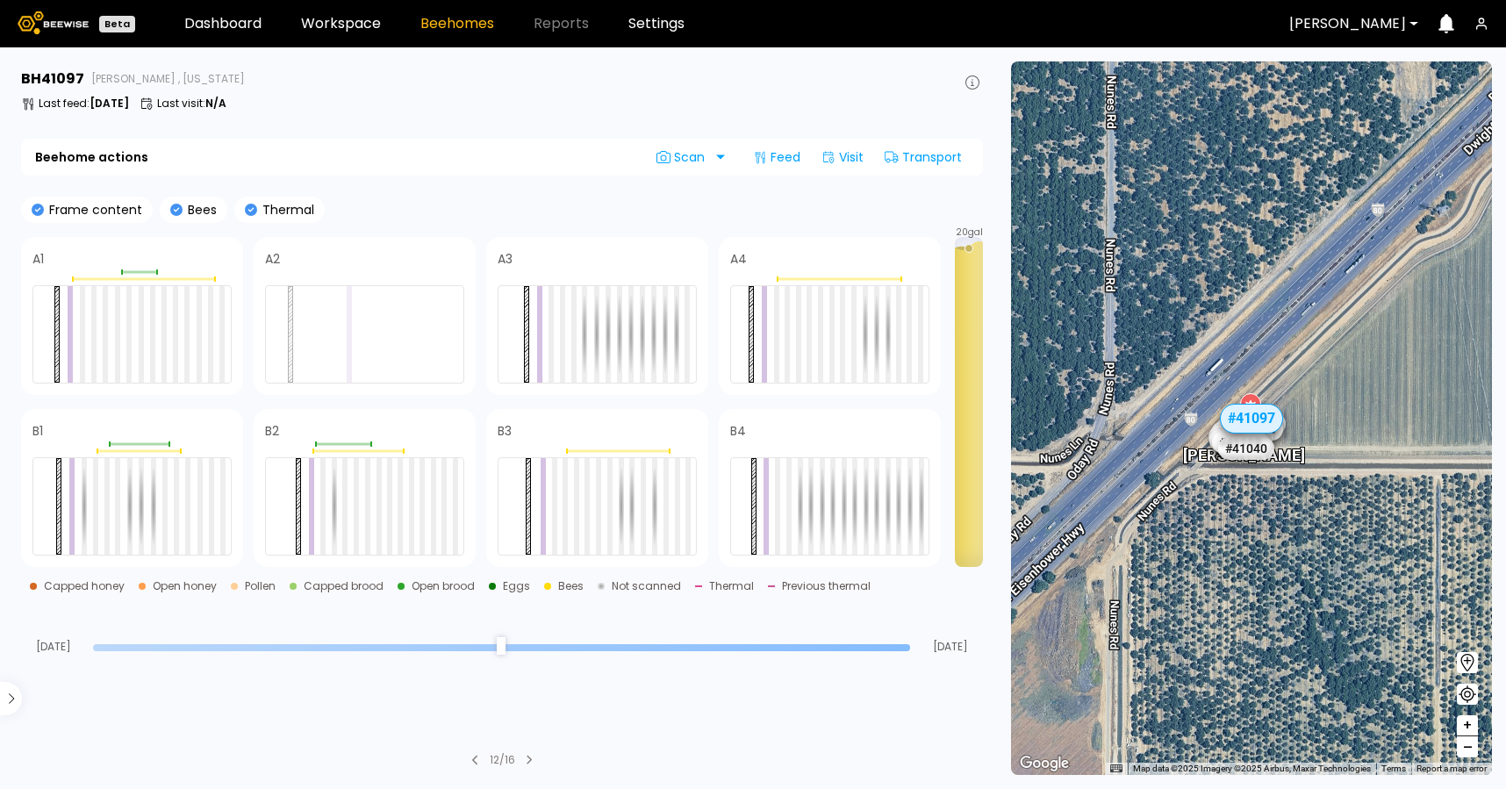
click at [533, 762] on icon at bounding box center [529, 760] width 7 height 11
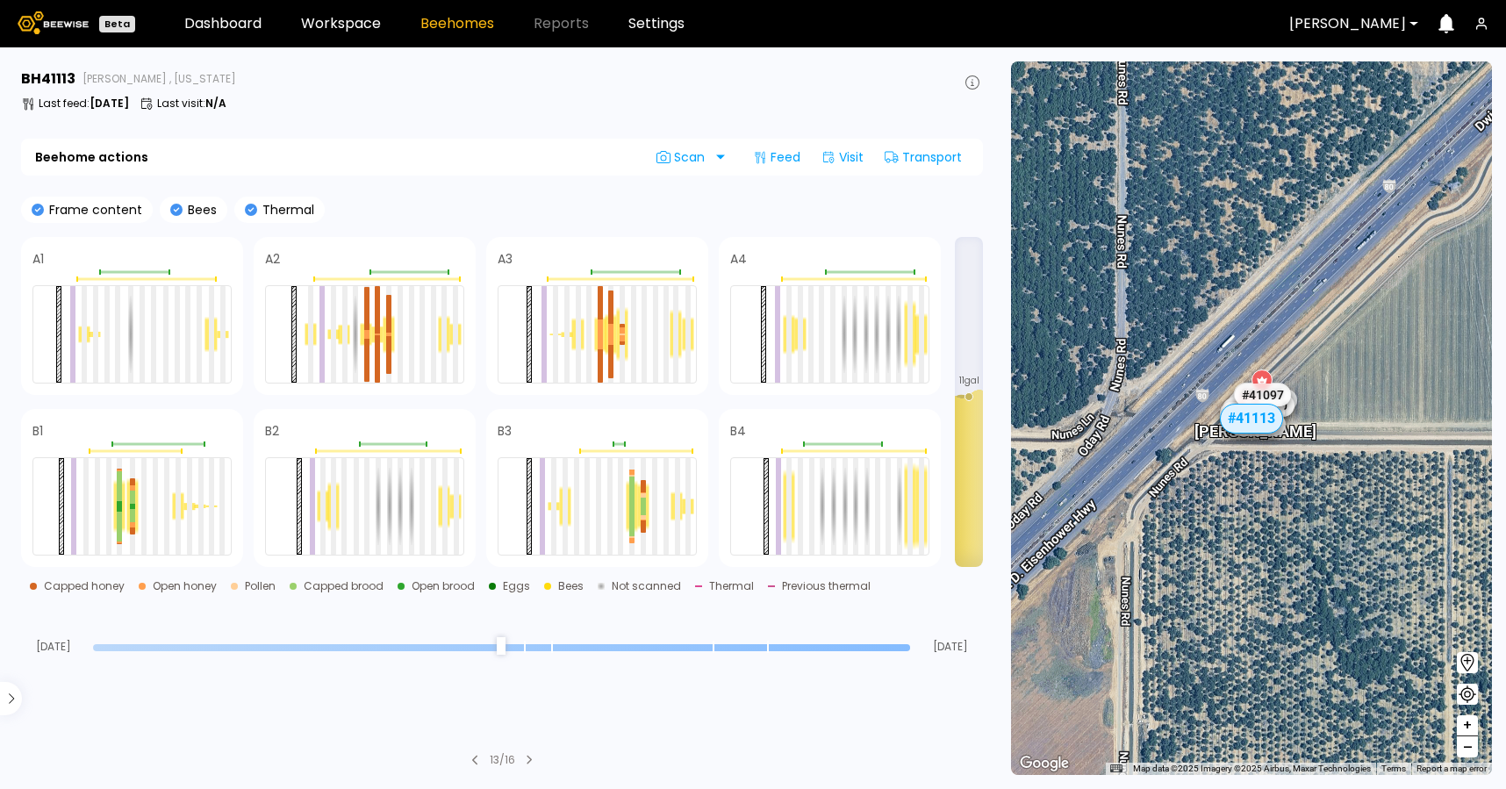
click at [533, 762] on icon at bounding box center [529, 760] width 7 height 11
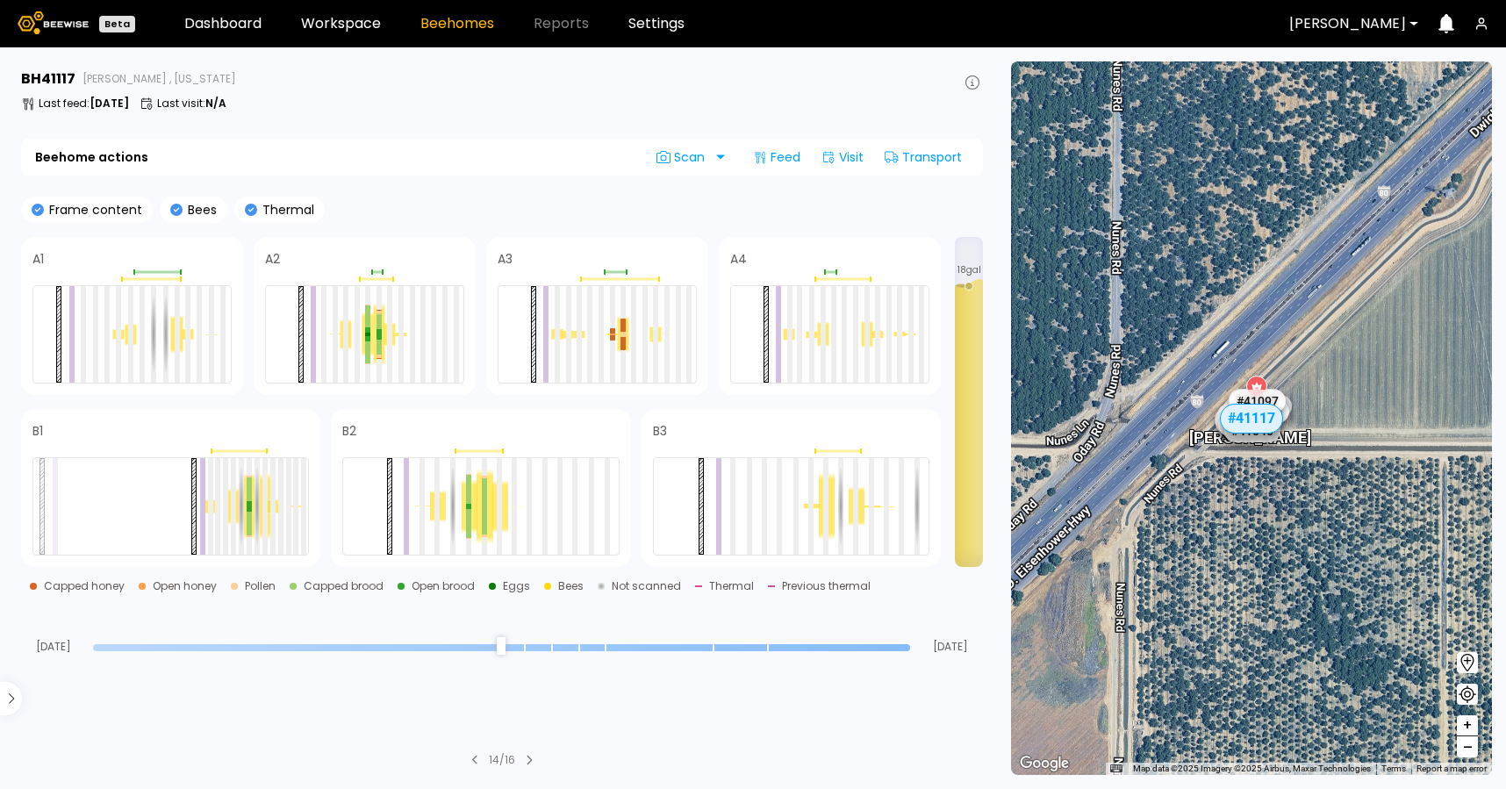
click at [533, 762] on icon at bounding box center [529, 760] width 7 height 11
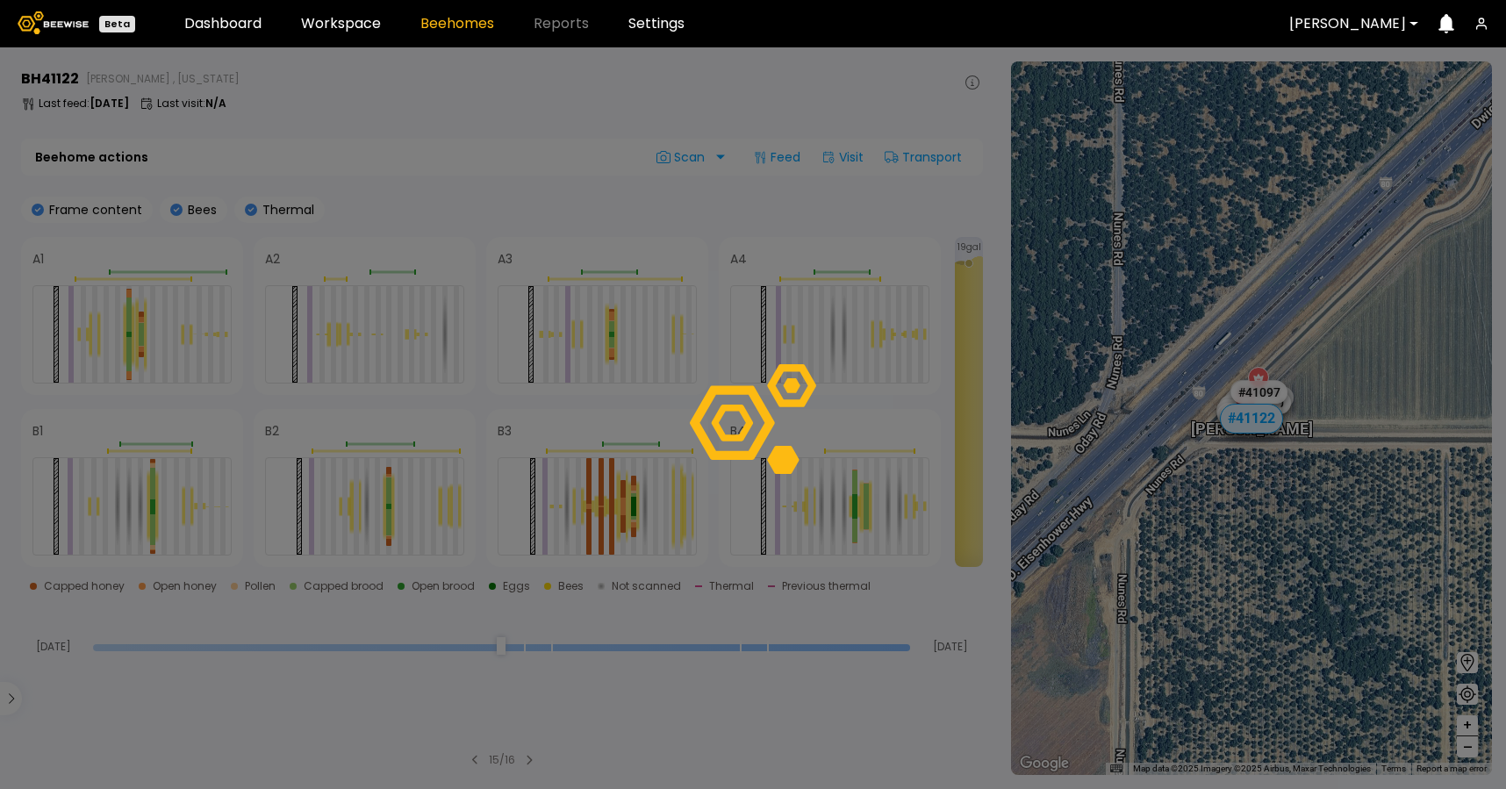
click at [533, 762] on icon at bounding box center [529, 760] width 7 height 11
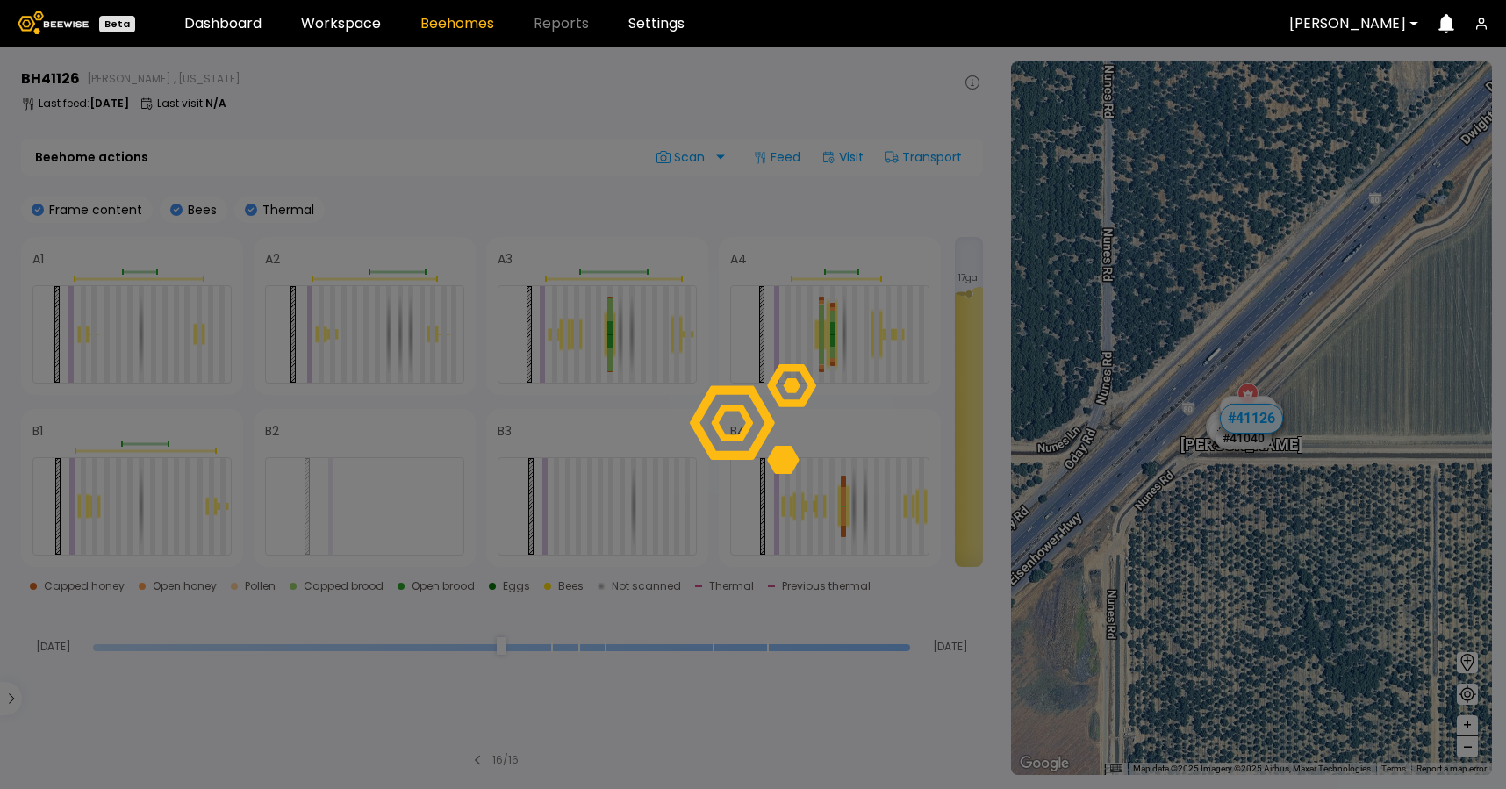
click at [533, 762] on div at bounding box center [753, 418] width 1506 height 742
